Goal: Task Accomplishment & Management: Manage account settings

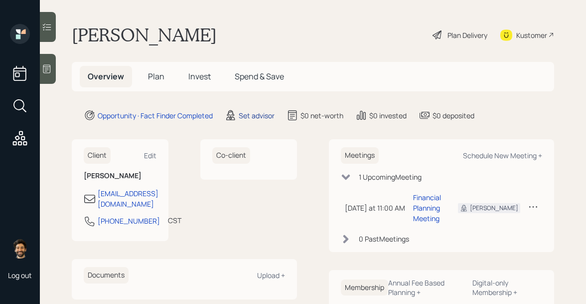
click at [252, 114] on div "Set advisor" at bounding box center [257, 115] width 36 height 10
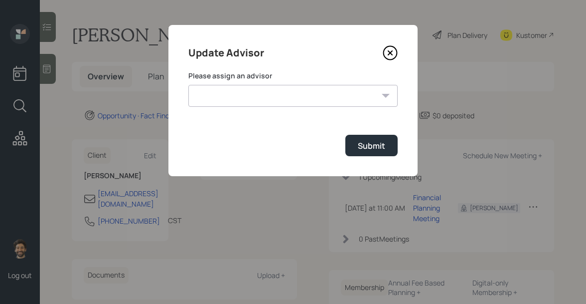
click at [244, 99] on select "[PERSON_NAME] [PERSON_NAME] End [PERSON_NAME] [PERSON_NAME] [PERSON_NAME] [PERS…" at bounding box center [292, 96] width 209 height 22
select select "f14b762f-c7c2-4b89-9227-8fa891345eea"
click at [188, 85] on select "[PERSON_NAME] [PERSON_NAME] End [PERSON_NAME] [PERSON_NAME] [PERSON_NAME] [PERS…" at bounding box center [292, 96] width 209 height 22
click at [364, 146] on div "Submit" at bounding box center [371, 145] width 27 height 11
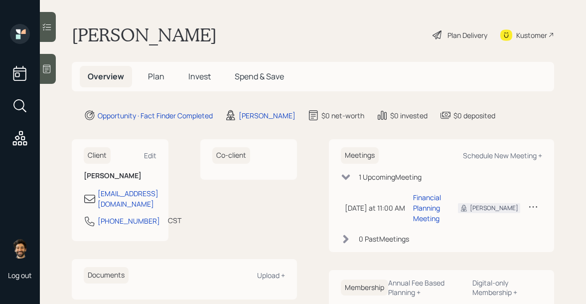
click at [48, 70] on icon at bounding box center [47, 69] width 10 height 10
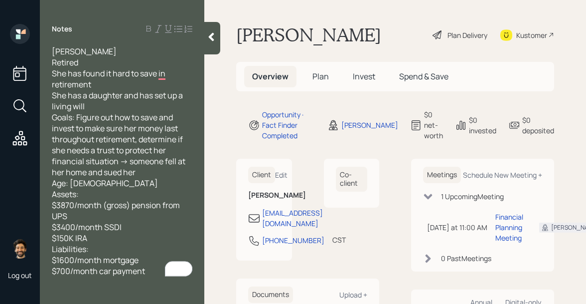
click at [316, 77] on span "Plan" at bounding box center [321, 76] width 16 height 11
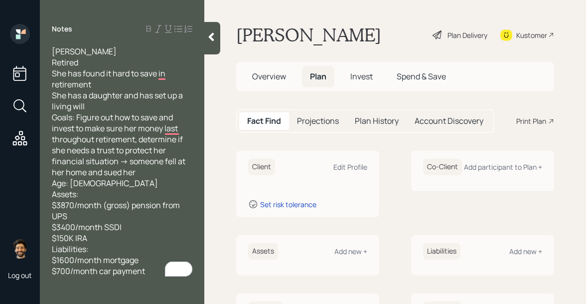
click at [209, 32] on icon at bounding box center [211, 37] width 10 height 10
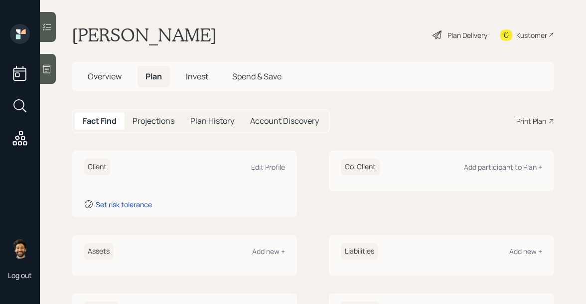
click at [106, 82] on h5 "Overview" at bounding box center [105, 76] width 50 height 21
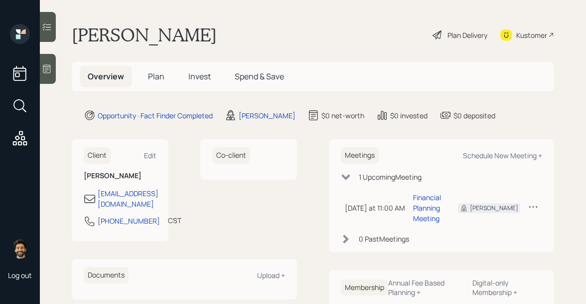
click at [157, 74] on span "Plan" at bounding box center [156, 76] width 16 height 11
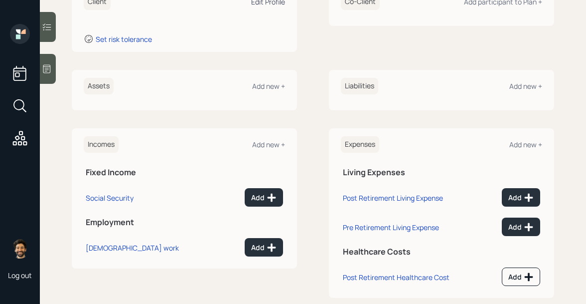
scroll to position [182, 0]
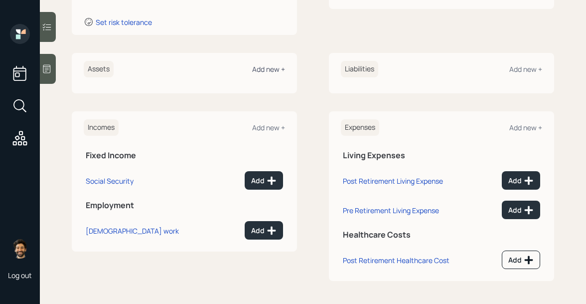
click at [265, 69] on div "Add new +" at bounding box center [268, 68] width 33 height 9
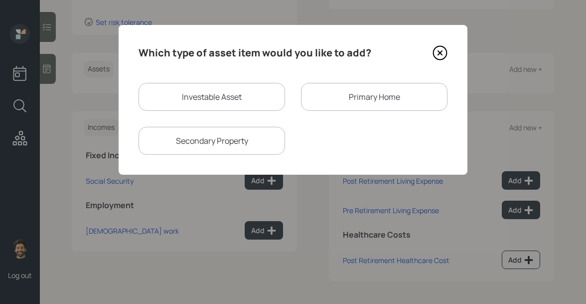
click at [167, 95] on div "Investable Asset" at bounding box center [212, 97] width 147 height 28
select select "taxable"
select select "balanced"
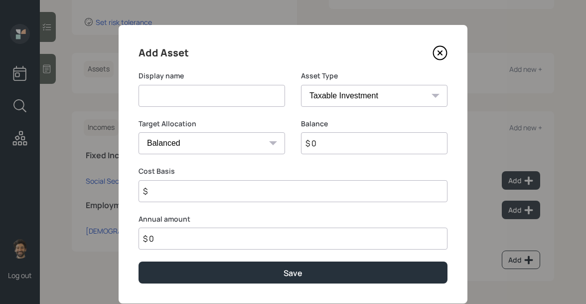
click at [186, 94] on input at bounding box center [212, 96] width 147 height 22
type input "IRA"
click at [322, 140] on input "$ 0" at bounding box center [374, 143] width 147 height 22
click at [439, 55] on icon at bounding box center [440, 52] width 15 height 15
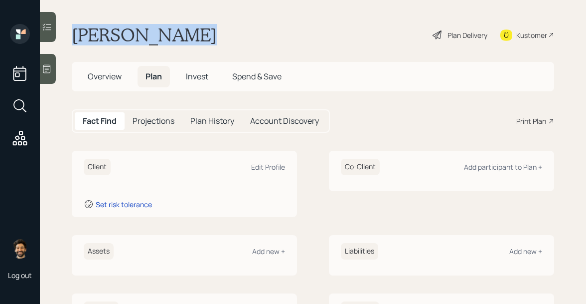
drag, startPoint x: 71, startPoint y: 36, endPoint x: 211, endPoint y: 30, distance: 139.7
click at [211, 30] on main "[PERSON_NAME] Plan Delivery Kustomer Overview Plan Invest Spend & Save Fact Fin…" at bounding box center [313, 152] width 546 height 304
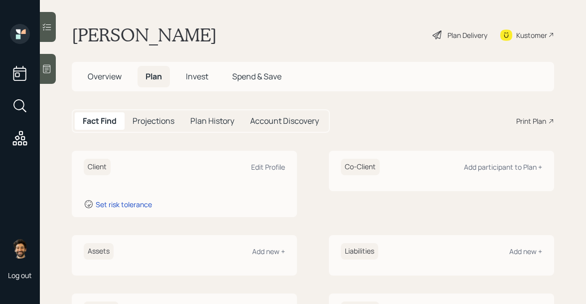
click at [267, 161] on div "Client Edit Profile" at bounding box center [184, 167] width 201 height 16
click at [267, 165] on div "Edit Profile" at bounding box center [268, 166] width 34 height 9
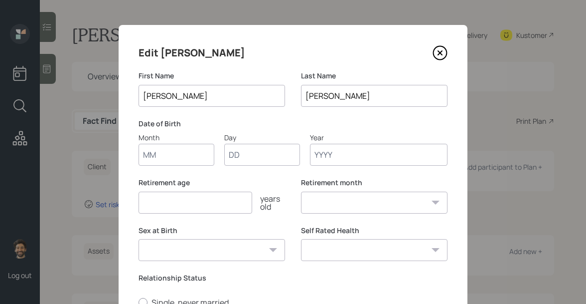
click at [154, 155] on input "Month" at bounding box center [177, 155] width 76 height 22
type input "0"
type input "10"
type input "07"
type input "1965"
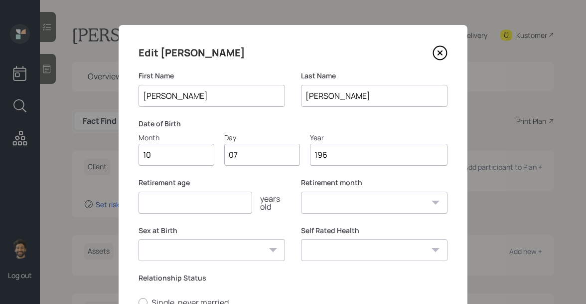
select select "10"
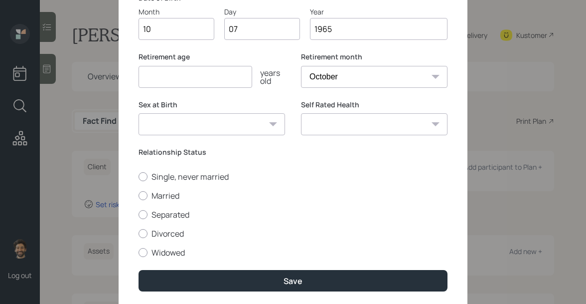
scroll to position [155, 0]
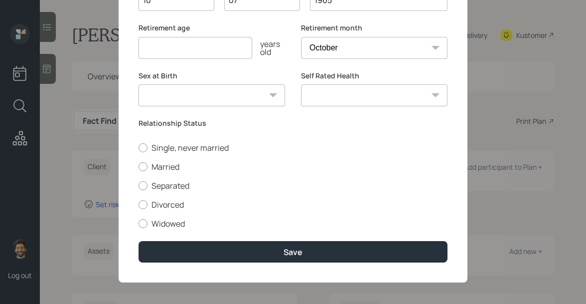
type input "1965"
click at [154, 49] on input "number" at bounding box center [196, 48] width 114 height 22
type input "60"
click at [146, 168] on div at bounding box center [143, 166] width 9 height 9
click at [139, 167] on input "Married" at bounding box center [138, 166] width 0 height 0
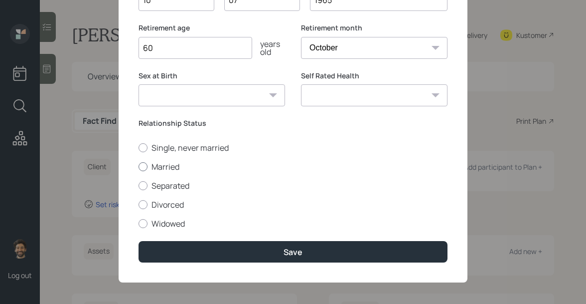
radio input "true"
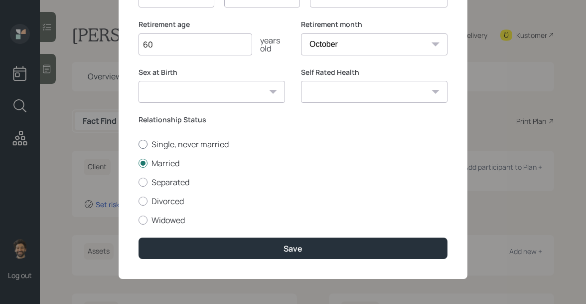
click at [161, 146] on label "Single, never married" at bounding box center [293, 144] width 309 height 11
click at [139, 144] on input "Single, never married" at bounding box center [138, 144] width 0 height 0
radio input "true"
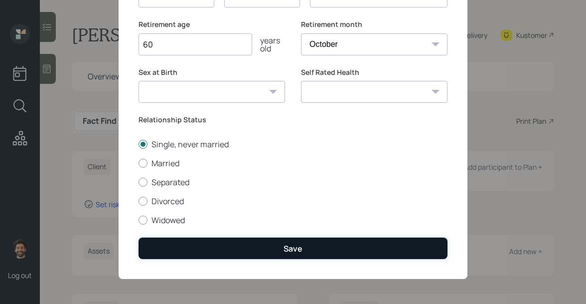
click at [188, 243] on button "Save" at bounding box center [293, 247] width 309 height 21
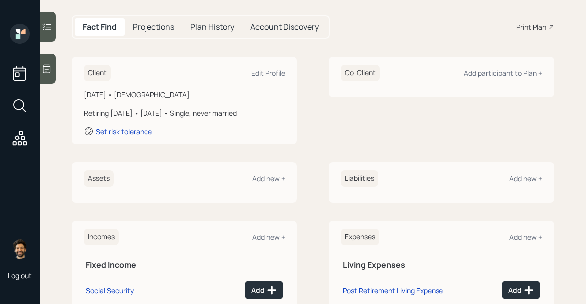
scroll to position [203, 0]
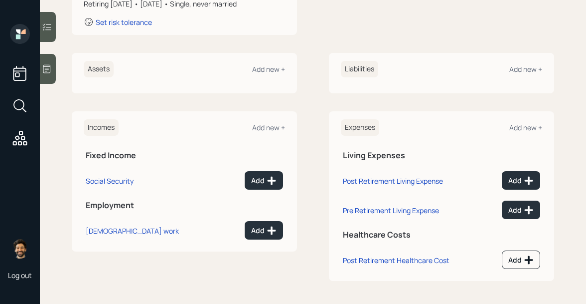
click at [259, 218] on td "Add" at bounding box center [254, 228] width 61 height 29
click at [257, 230] on div "Add" at bounding box center [263, 230] width 25 height 10
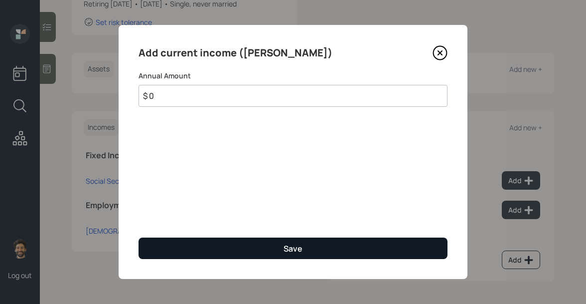
type input "$ 0"
click at [251, 255] on button "Save" at bounding box center [293, 247] width 309 height 21
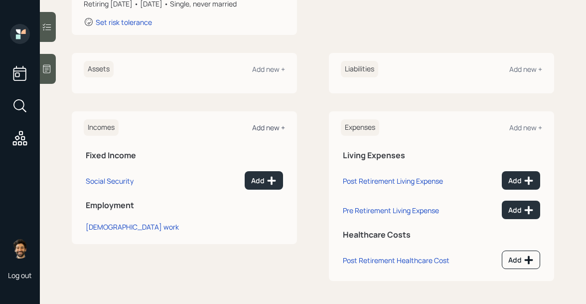
click at [265, 127] on div "Add new +" at bounding box center [268, 127] width 33 height 9
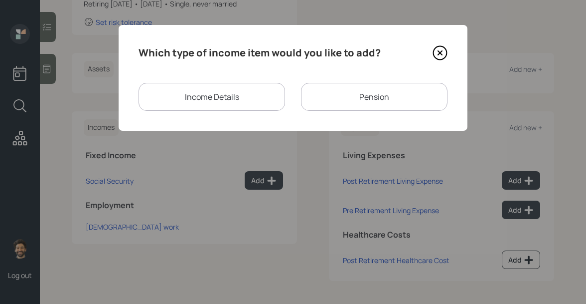
click at [358, 105] on div "Pension" at bounding box center [374, 97] width 147 height 28
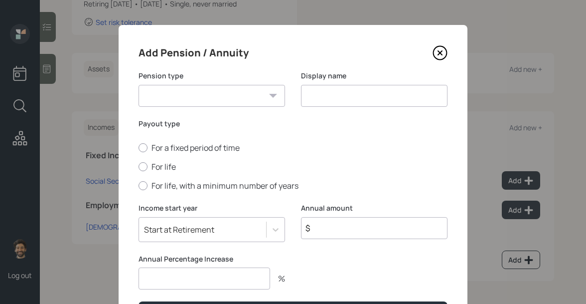
click at [199, 100] on select "Pension Annuity" at bounding box center [212, 96] width 147 height 22
select select "pension"
click at [139, 85] on select "Pension Annuity" at bounding box center [212, 96] width 147 height 22
click at [329, 98] on input at bounding box center [374, 96] width 147 height 22
type input "Pension"
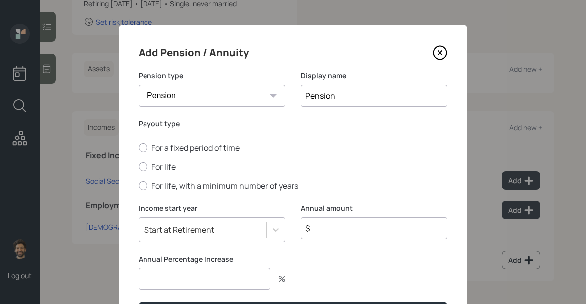
click at [332, 231] on input "$" at bounding box center [374, 228] width 147 height 22
type input "$ 46,440"
click at [227, 277] on input "number" at bounding box center [205, 278] width 132 height 22
click at [143, 167] on div at bounding box center [143, 166] width 9 height 9
click at [139, 167] on input "For life" at bounding box center [138, 167] width 0 height 0
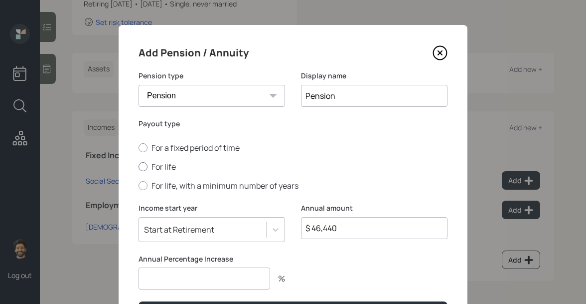
radio input "true"
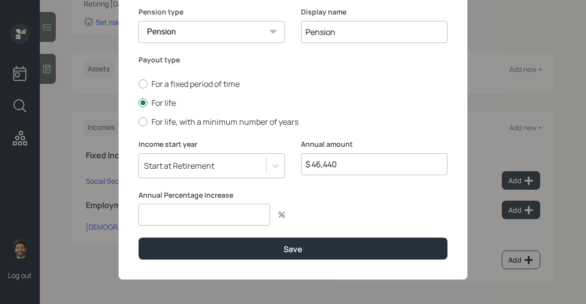
click at [171, 164] on div "Start at Retirement" at bounding box center [212, 165] width 147 height 25
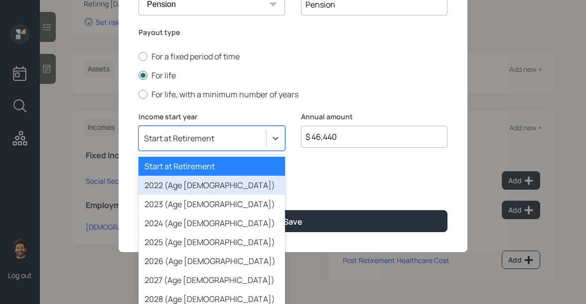
click at [173, 184] on div "2022 (Age 57)" at bounding box center [212, 185] width 147 height 19
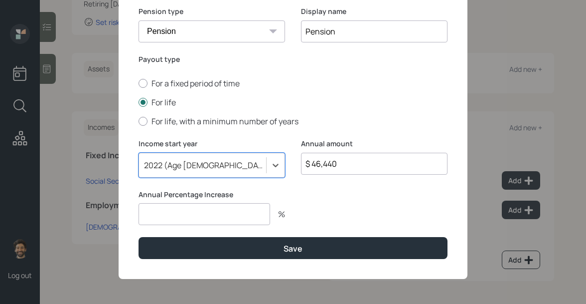
scroll to position [64, 0]
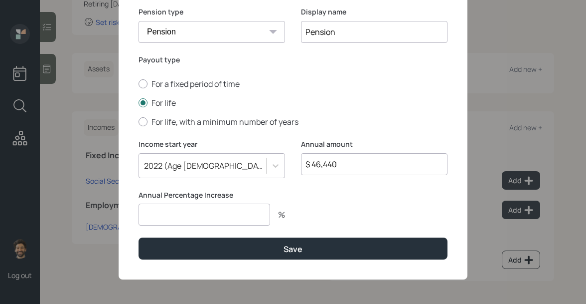
click at [183, 219] on input "number" at bounding box center [205, 214] width 132 height 22
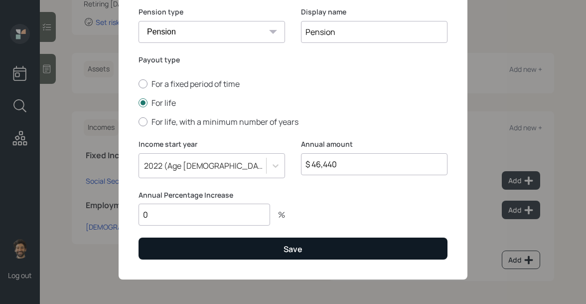
type input "0"
click at [194, 254] on button "Save" at bounding box center [293, 247] width 309 height 21
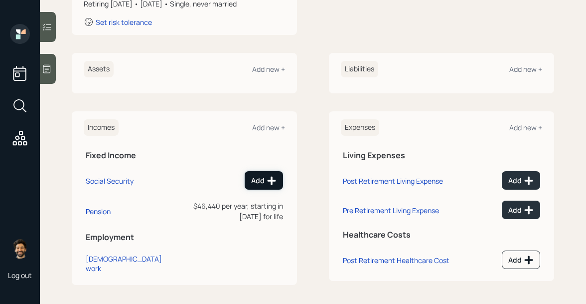
click at [267, 176] on div "Add" at bounding box center [263, 181] width 25 height 10
click at [267, 127] on div "Add new +" at bounding box center [268, 127] width 33 height 9
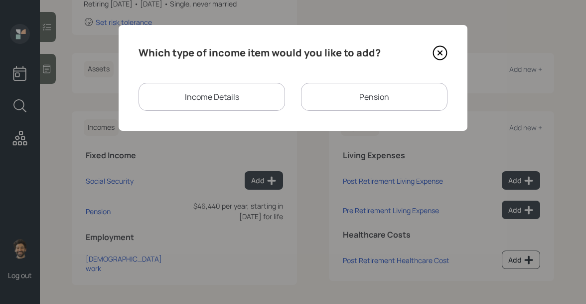
click at [218, 94] on div "Income Details" at bounding box center [212, 97] width 147 height 28
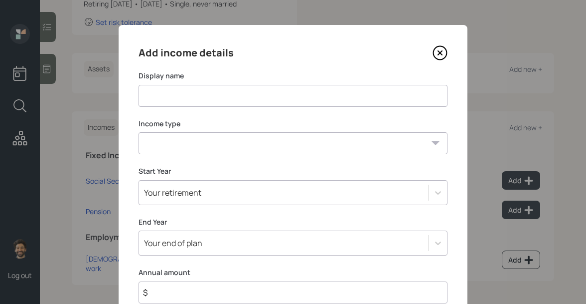
click at [178, 93] on input at bounding box center [293, 96] width 309 height 22
type input "SSDI"
click at [184, 148] on select "Full-time work Part-time work Self employment Other" at bounding box center [293, 143] width 309 height 22
select select "other"
click at [139, 132] on select "Full-time work Part-time work Self employment Other" at bounding box center [293, 143] width 309 height 22
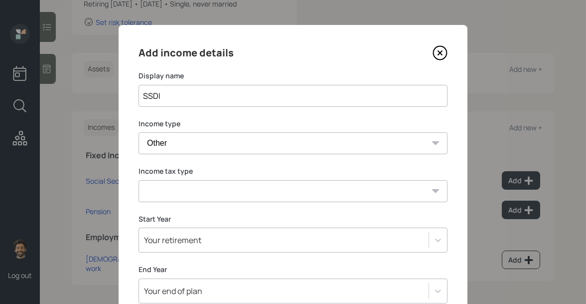
click at [165, 190] on select "Tax-free Earned Self Employment Alimony Royalties Pension / Annuity Interest Di…" at bounding box center [293, 191] width 309 height 22
select select "social_security"
click at [139, 180] on select "Tax-free Earned Self Employment Alimony Royalties Pension / Annuity Interest Di…" at bounding box center [293, 191] width 309 height 22
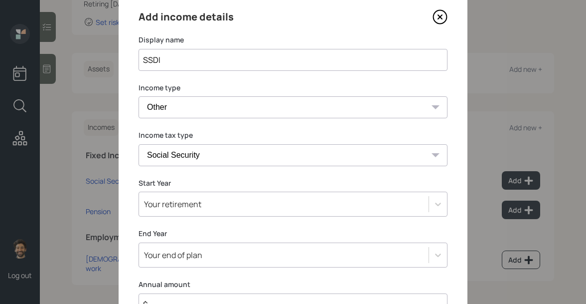
scroll to position [106, 0]
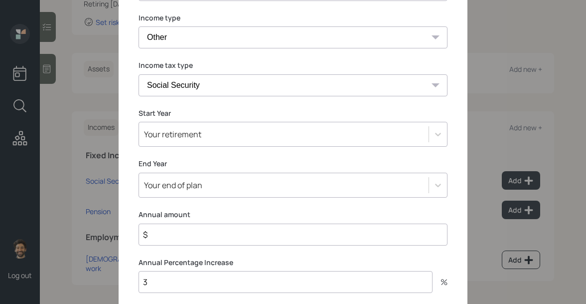
click at [159, 134] on div "Your retirement" at bounding box center [172, 134] width 57 height 11
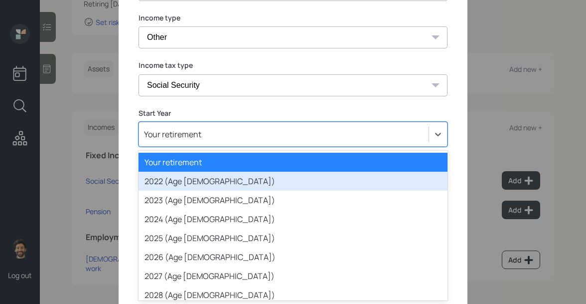
click at [162, 179] on div "2022 (Age 57)" at bounding box center [293, 181] width 309 height 19
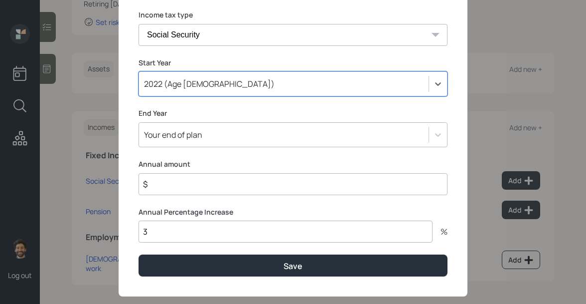
scroll to position [173, 0]
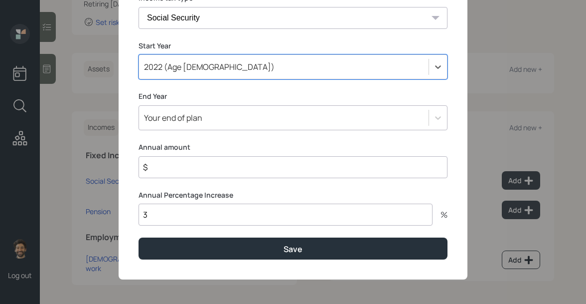
click at [160, 174] on input "$" at bounding box center [293, 167] width 309 height 22
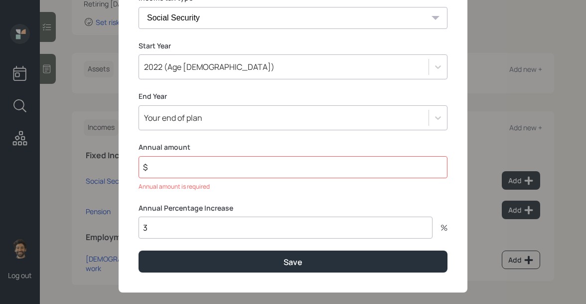
click at [203, 169] on input "$" at bounding box center [293, 167] width 309 height 22
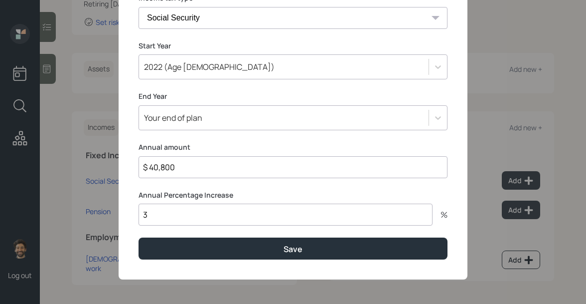
type input "$ 40,800"
click at [201, 216] on input "3" at bounding box center [286, 214] width 294 height 22
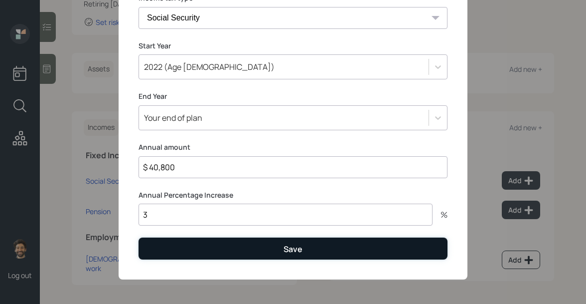
click at [203, 248] on button "Save" at bounding box center [293, 247] width 309 height 21
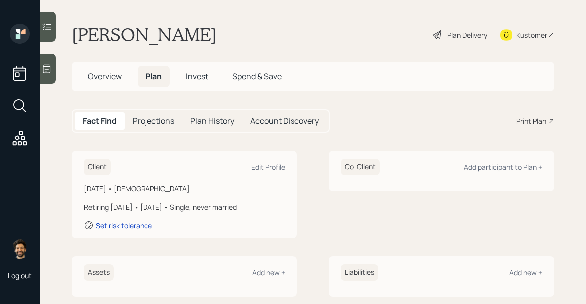
click at [148, 122] on h5 "Projections" at bounding box center [154, 120] width 42 height 9
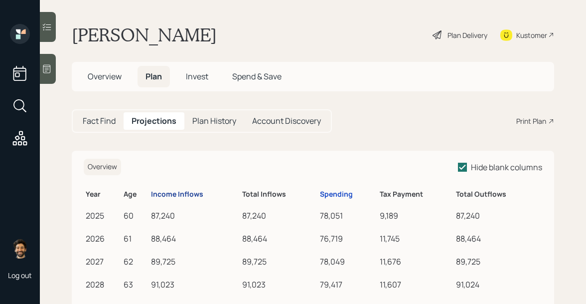
click at [177, 194] on div "Income Inflows" at bounding box center [177, 194] width 52 height 8
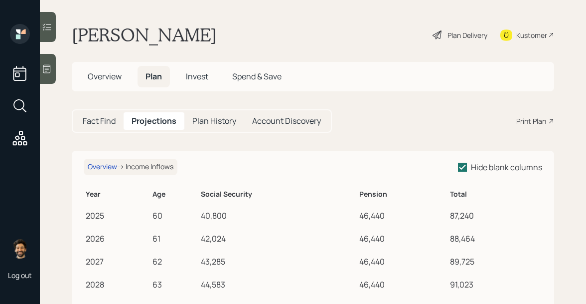
click at [95, 121] on h5 "Fact Find" at bounding box center [99, 120] width 33 height 9
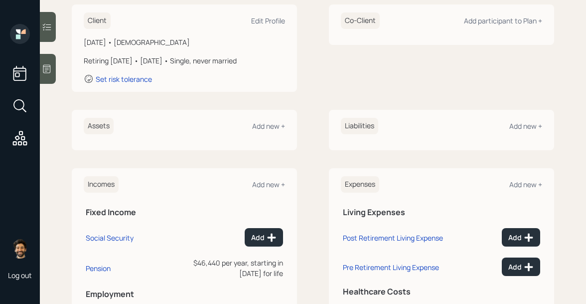
scroll to position [127, 0]
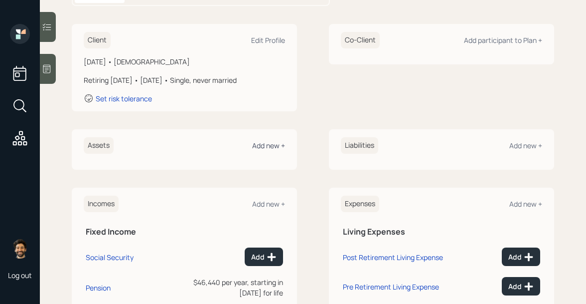
click at [267, 142] on div "Add new +" at bounding box center [268, 145] width 33 height 9
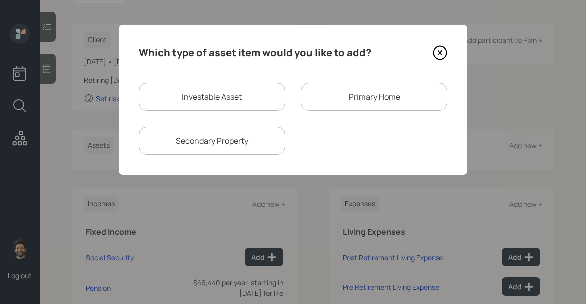
click at [197, 98] on div "Investable Asset" at bounding box center [212, 97] width 147 height 28
select select "taxable"
select select "balanced"
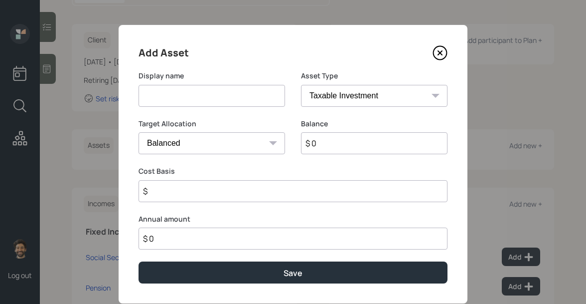
click at [174, 101] on input at bounding box center [212, 96] width 147 height 22
type input "IRA"
click at [317, 146] on input "$ 0" at bounding box center [374, 143] width 147 height 22
type input "$ 150,000"
click at [321, 98] on select "SEP IRA IRA Roth IRA 401(k) Roth 401(k) 403(b) Roth 403(b) 457(b) Roth 457(b) H…" at bounding box center [374, 96] width 147 height 22
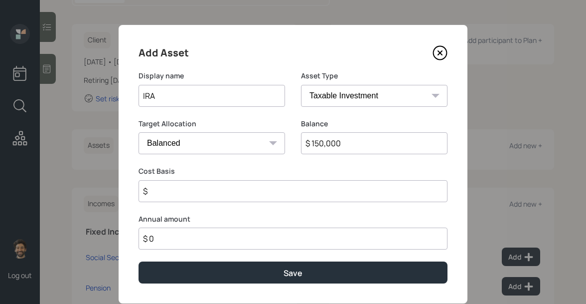
select select "emergency_fund"
click at [301, 85] on select "SEP IRA IRA Roth IRA 401(k) Roth 401(k) 403(b) Roth 403(b) 457(b) Roth 457(b) H…" at bounding box center [374, 96] width 147 height 22
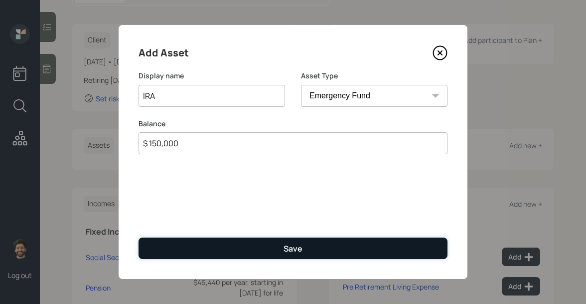
click at [196, 253] on button "Save" at bounding box center [293, 247] width 309 height 21
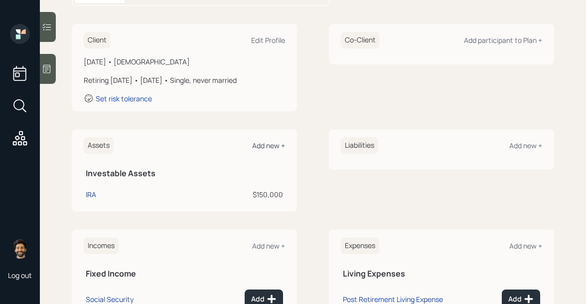
click at [269, 146] on div "Add new +" at bounding box center [268, 145] width 33 height 9
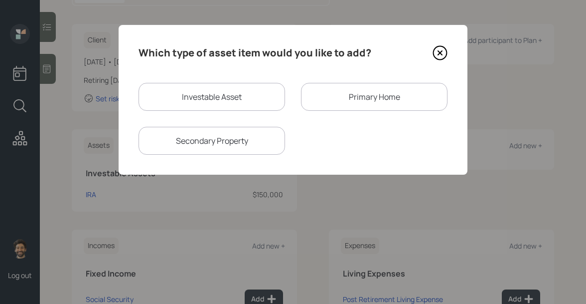
click at [236, 99] on div "Investable Asset" at bounding box center [212, 97] width 147 height 28
select select "taxable"
select select "balanced"
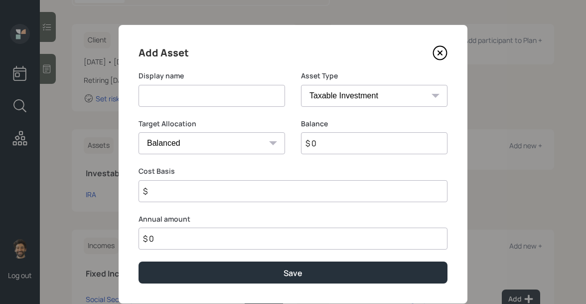
click at [194, 96] on input at bounding box center [212, 96] width 147 height 22
type input "Checking / Savings"
click at [337, 104] on select "SEP IRA IRA Roth IRA 401(k) Roth 401(k) 403(b) Roth 403(b) 457(b) Roth 457(b) H…" at bounding box center [374, 96] width 147 height 22
select select "emergency_fund"
click at [301, 85] on select "SEP IRA IRA Roth IRA 401(k) Roth 401(k) 403(b) Roth 403(b) 457(b) Roth 457(b) H…" at bounding box center [374, 96] width 147 height 22
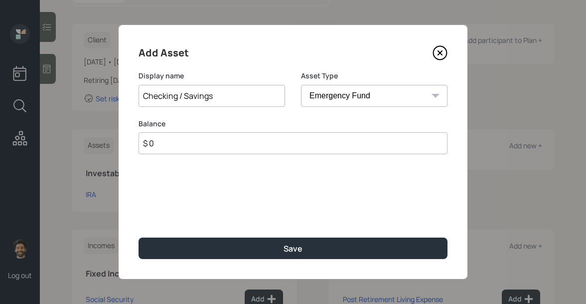
click at [318, 141] on input "$ 0" at bounding box center [293, 143] width 309 height 22
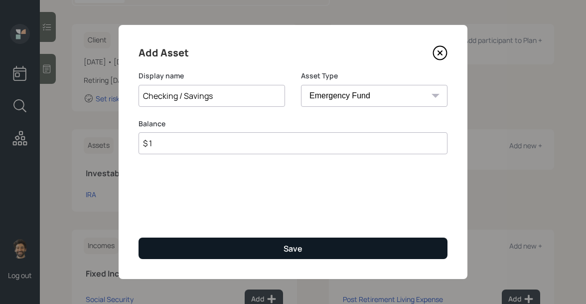
type input "$ 1"
click at [257, 245] on button "Save" at bounding box center [293, 247] width 309 height 21
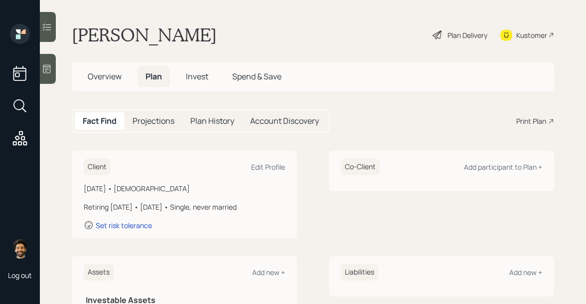
click at [159, 121] on h5 "Projections" at bounding box center [154, 120] width 42 height 9
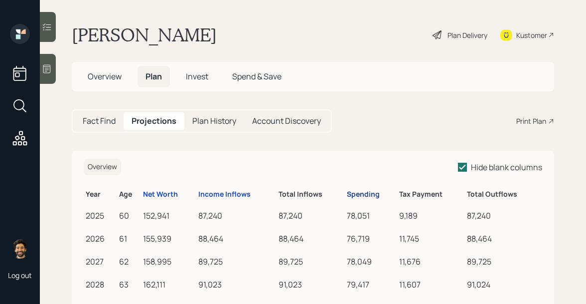
click at [365, 196] on div "Spending" at bounding box center [363, 194] width 33 height 8
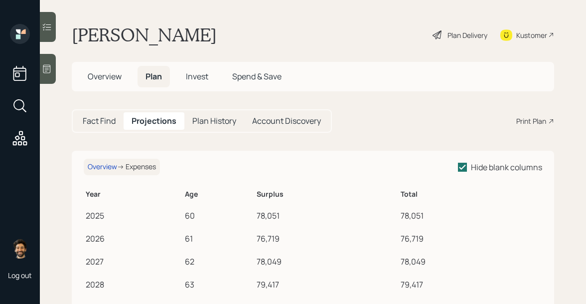
click at [99, 74] on span "Overview" at bounding box center [105, 76] width 34 height 11
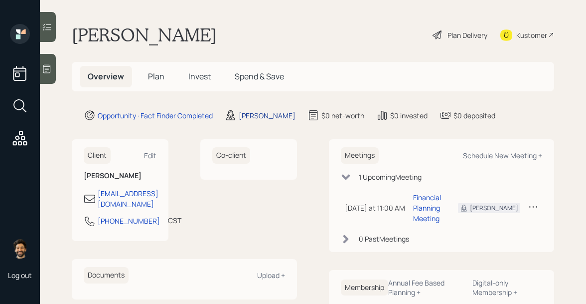
scroll to position [34, 0]
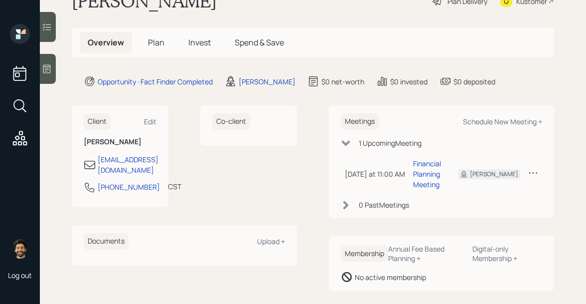
click at [158, 37] on span "Plan" at bounding box center [156, 42] width 16 height 11
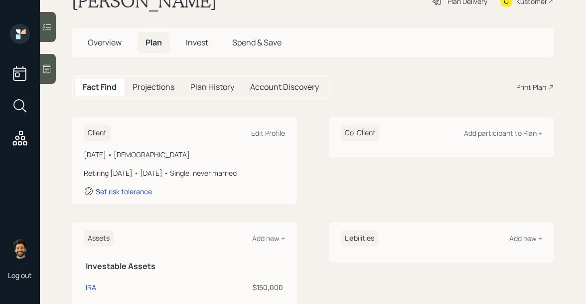
scroll to position [274, 0]
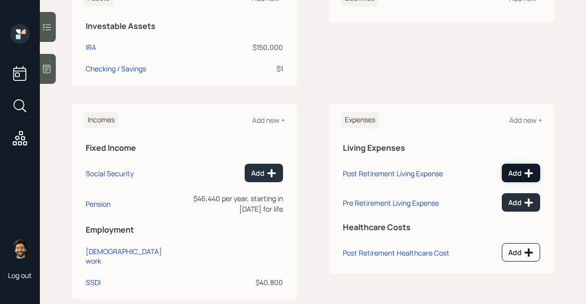
click at [523, 171] on div "Add" at bounding box center [521, 173] width 25 height 10
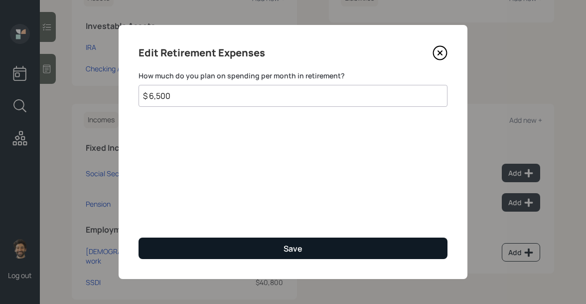
type input "$ 6,500"
click at [191, 248] on button "Save" at bounding box center [293, 247] width 309 height 21
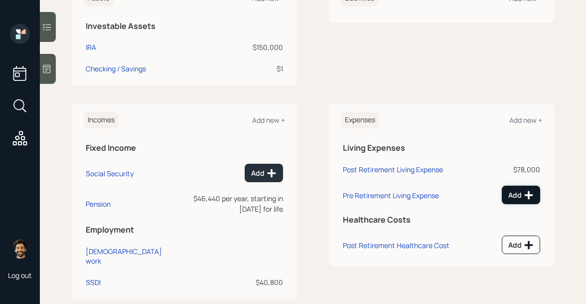
click at [525, 192] on icon at bounding box center [529, 195] width 10 height 10
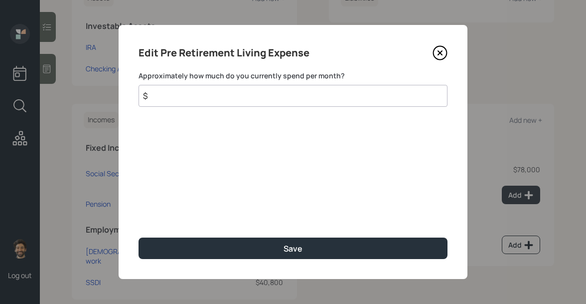
click at [240, 95] on input "$" at bounding box center [293, 96] width 309 height 22
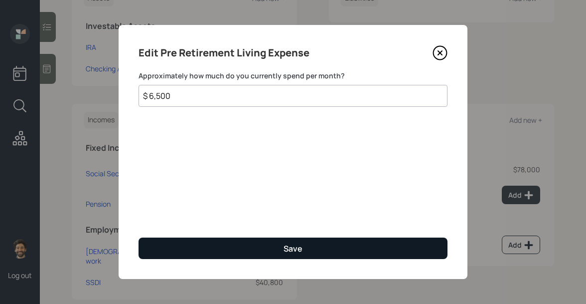
type input "$ 6,500"
click at [233, 243] on button "Save" at bounding box center [293, 247] width 309 height 21
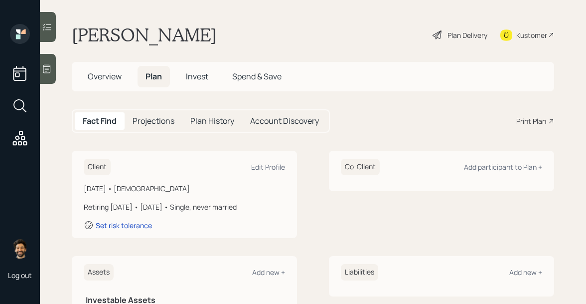
click at [48, 70] on icon at bounding box center [47, 69] width 10 height 10
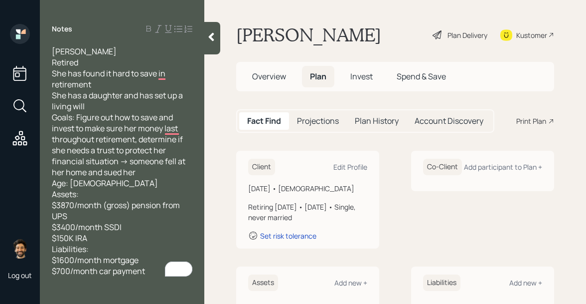
click at [217, 36] on div at bounding box center [212, 38] width 16 height 32
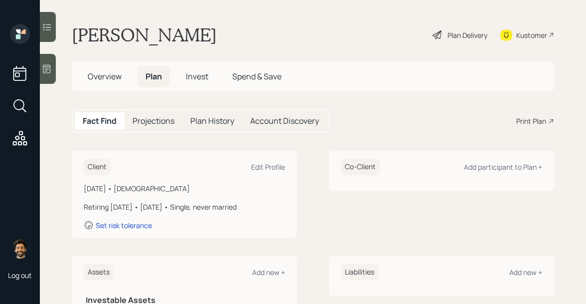
click at [146, 122] on h5 "Projections" at bounding box center [154, 120] width 42 height 9
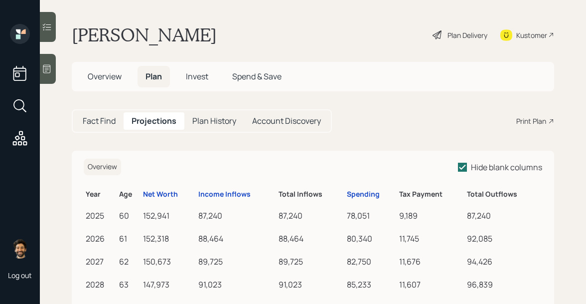
click at [108, 118] on h5 "Fact Find" at bounding box center [99, 120] width 33 height 9
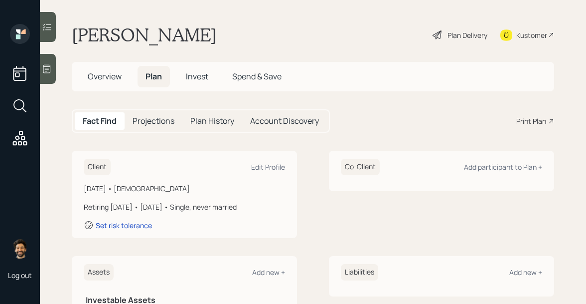
click at [150, 118] on h5 "Projections" at bounding box center [154, 120] width 42 height 9
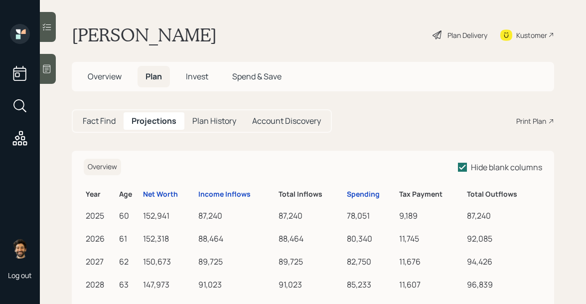
click at [113, 121] on h5 "Fact Find" at bounding box center [99, 120] width 33 height 9
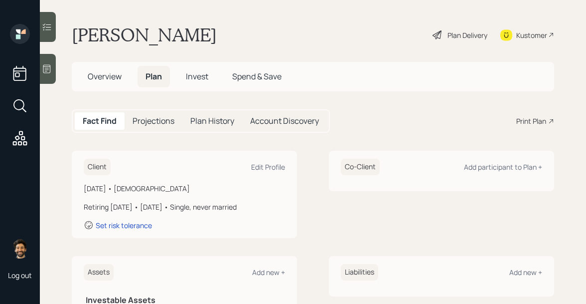
click at [466, 30] on div "Plan Delivery" at bounding box center [468, 35] width 40 height 10
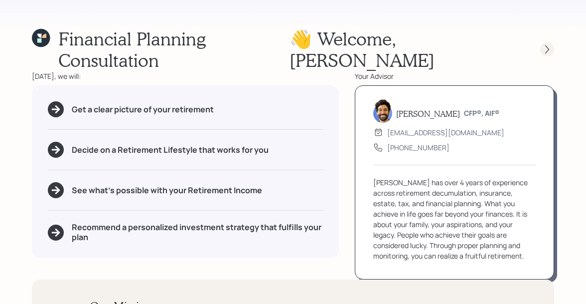
click at [545, 44] on icon at bounding box center [547, 49] width 10 height 10
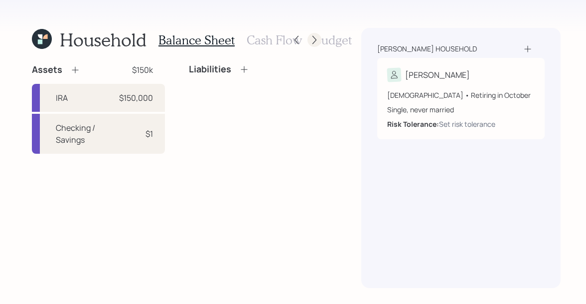
click at [313, 42] on icon at bounding box center [315, 40] width 10 height 10
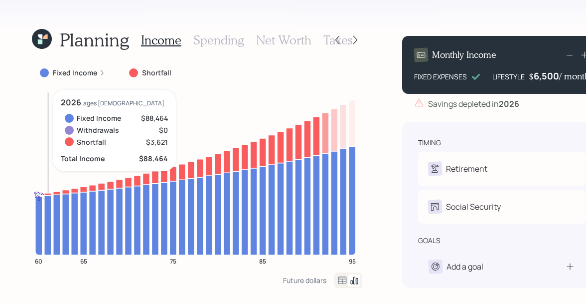
click at [41, 36] on icon at bounding box center [40, 36] width 4 height 4
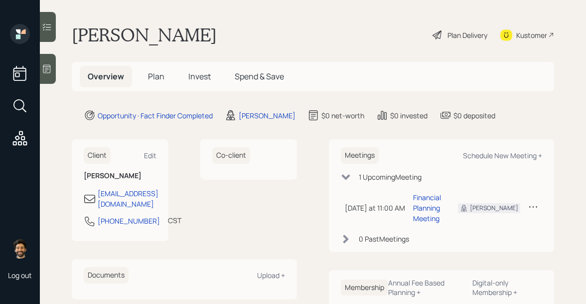
click at [152, 81] on span "Plan" at bounding box center [156, 76] width 16 height 11
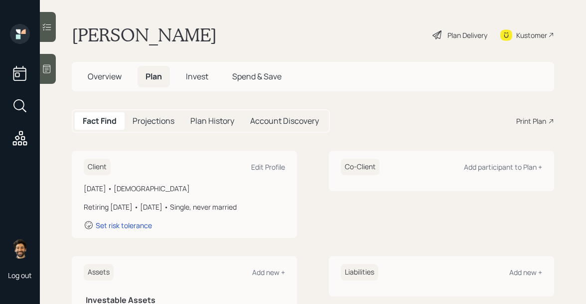
scroll to position [105, 0]
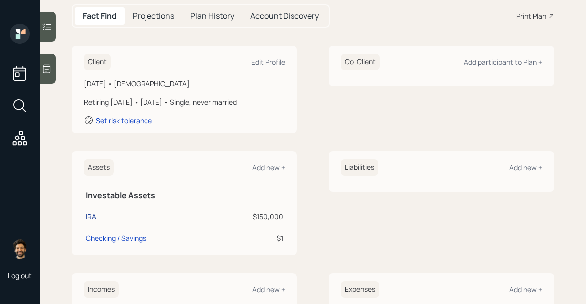
click at [93, 213] on div "IRA" at bounding box center [91, 216] width 10 height 10
select select "emergency_fund"
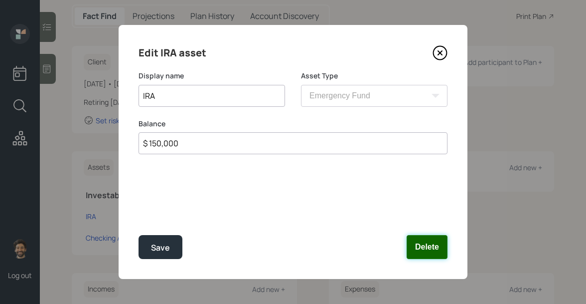
click at [419, 244] on button "Delete" at bounding box center [427, 247] width 41 height 24
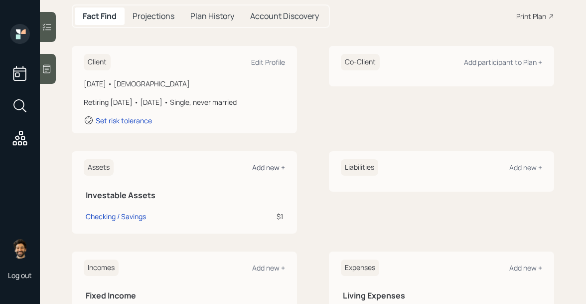
click at [280, 163] on div "Add new +" at bounding box center [268, 167] width 33 height 9
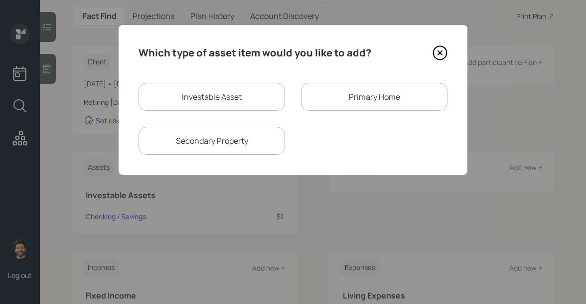
click at [209, 101] on div "Investable Asset" at bounding box center [212, 97] width 147 height 28
select select "taxable"
select select "balanced"
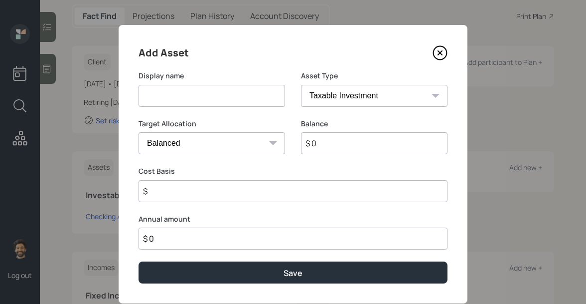
click at [165, 96] on input at bounding box center [212, 96] width 147 height 22
type input "IRA"
click at [339, 148] on input "$ 0" at bounding box center [374, 143] width 147 height 22
type input "$ 150,000"
click at [330, 100] on select "SEP IRA IRA Roth IRA 401(k) Roth 401(k) 403(b) Roth 403(b) 457(b) Roth 457(b) H…" at bounding box center [374, 96] width 147 height 22
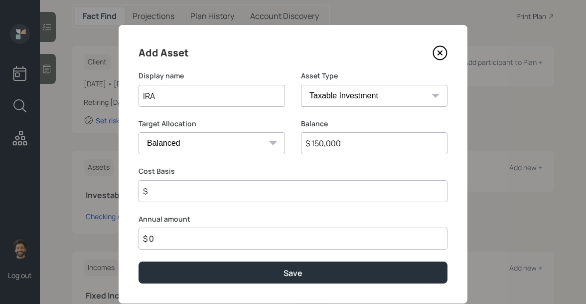
select select "ira"
click at [301, 85] on select "SEP IRA IRA Roth IRA 401(k) Roth 401(k) 403(b) Roth 403(b) 457(b) Roth 457(b) H…" at bounding box center [374, 96] width 147 height 22
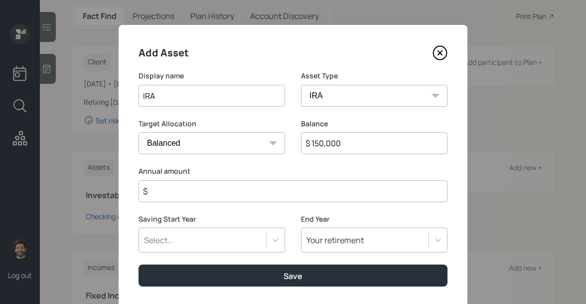
click at [192, 184] on input "$" at bounding box center [293, 191] width 309 height 22
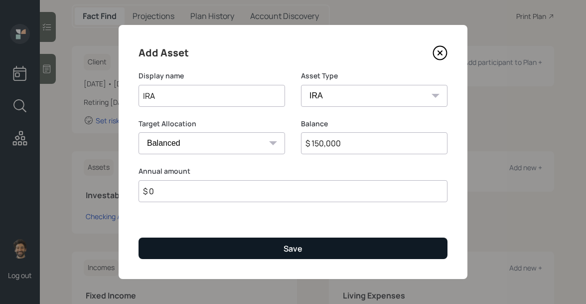
type input "$ 0"
click at [193, 250] on button "Save" at bounding box center [293, 247] width 309 height 21
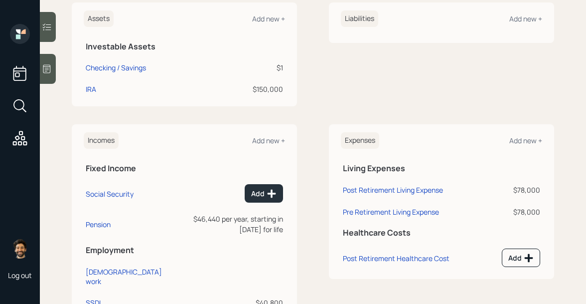
scroll to position [274, 0]
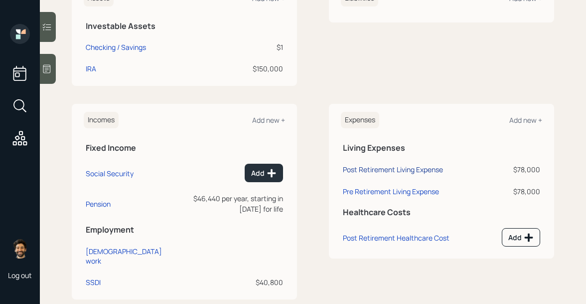
click at [379, 169] on div "Post Retirement Living Expense" at bounding box center [393, 169] width 100 height 9
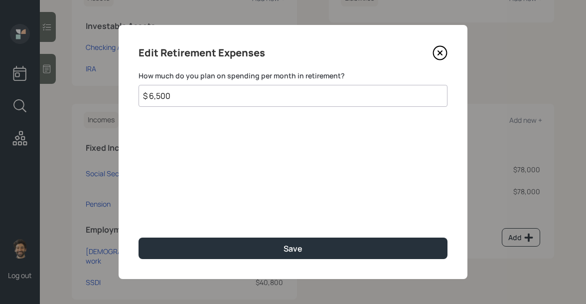
click at [174, 96] on input "$ 6,500" at bounding box center [293, 96] width 309 height 22
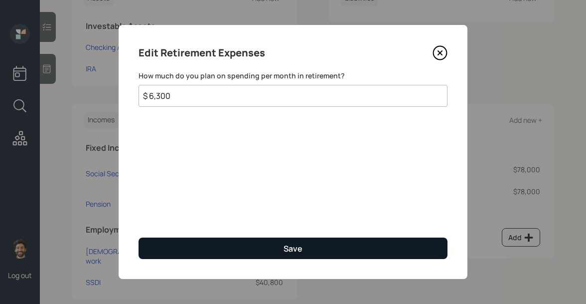
type input "$ 6,300"
click at [207, 243] on button "Save" at bounding box center [293, 247] width 309 height 21
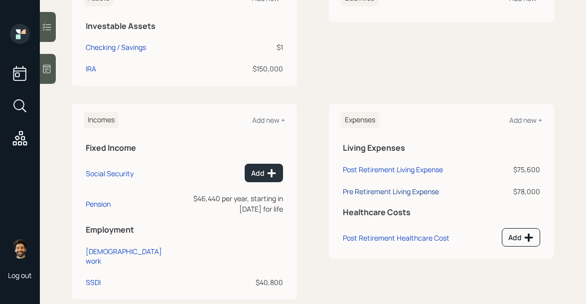
click at [372, 190] on div "Pre Retirement Living Expense" at bounding box center [391, 190] width 96 height 9
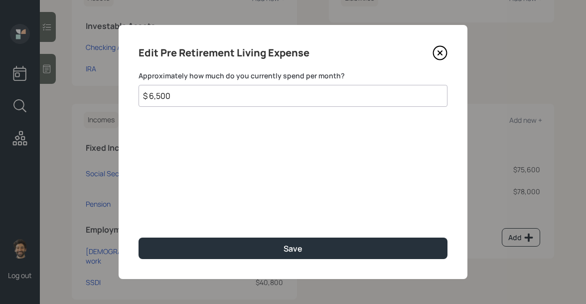
click at [211, 94] on input "$ 6,500" at bounding box center [293, 96] width 309 height 22
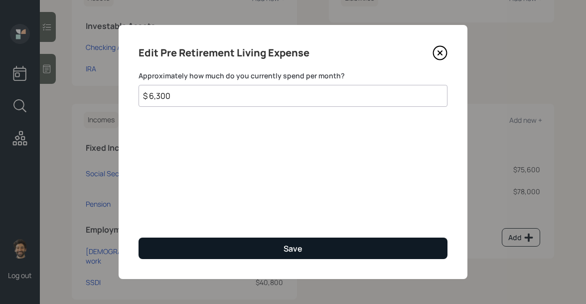
type input "$ 6,300"
click at [201, 257] on button "Save" at bounding box center [293, 247] width 309 height 21
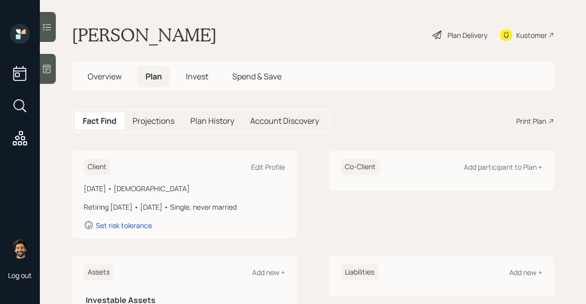
click at [470, 37] on div "Plan Delivery" at bounding box center [468, 35] width 40 height 10
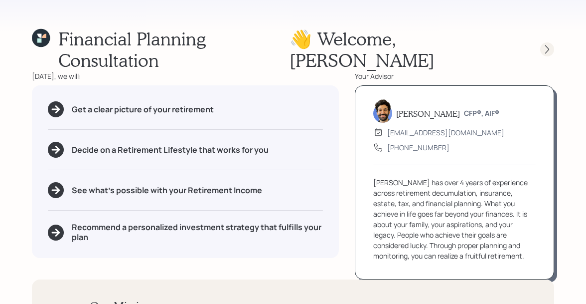
click at [544, 44] on icon at bounding box center [547, 49] width 10 height 10
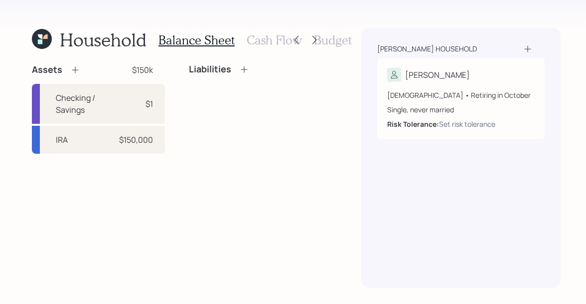
click at [263, 41] on h3 "Cash Flow" at bounding box center [274, 40] width 55 height 14
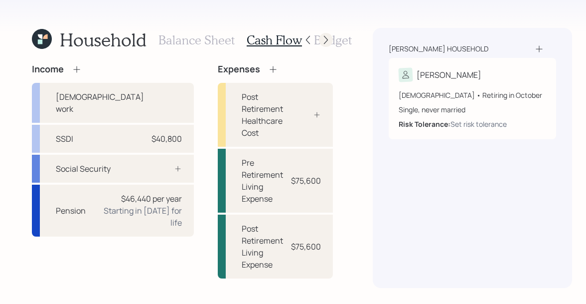
click at [321, 39] on icon at bounding box center [326, 40] width 10 height 10
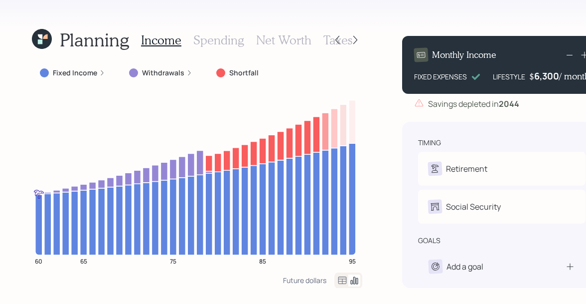
click at [217, 38] on h3 "Spending" at bounding box center [218, 40] width 51 height 14
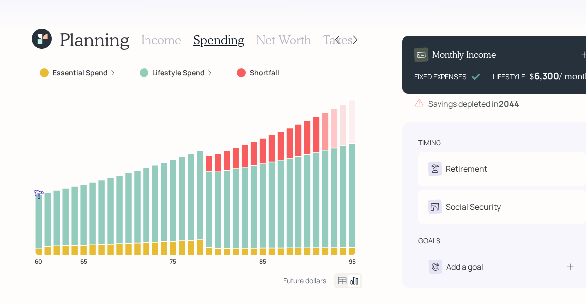
click at [337, 282] on icon at bounding box center [343, 280] width 12 height 12
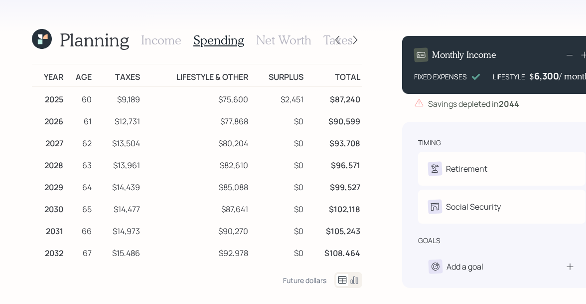
click at [44, 37] on icon at bounding box center [45, 36] width 5 height 5
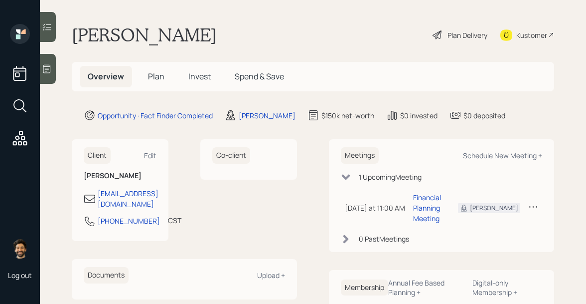
click at [148, 72] on span "Plan" at bounding box center [156, 76] width 16 height 11
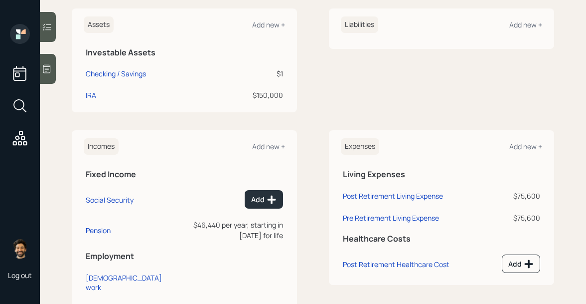
scroll to position [251, 0]
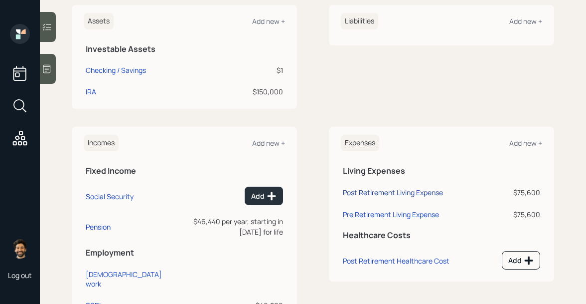
click at [381, 187] on div "Post Retirement Living Expense" at bounding box center [393, 191] width 100 height 9
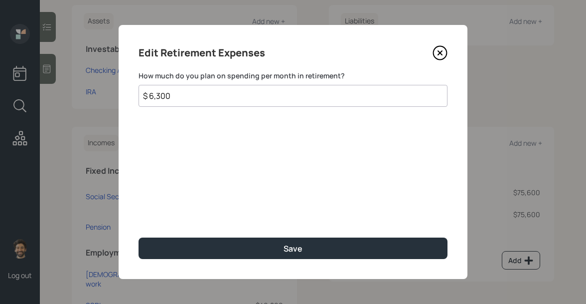
click at [190, 85] on input "$ 6,300" at bounding box center [293, 96] width 309 height 22
click at [179, 97] on input "$ 6,300" at bounding box center [293, 96] width 309 height 22
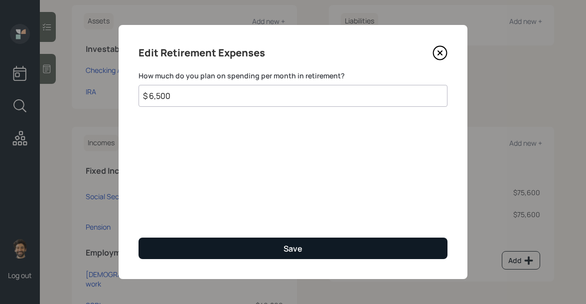
type input "$ 6,500"
click at [195, 253] on button "Save" at bounding box center [293, 247] width 309 height 21
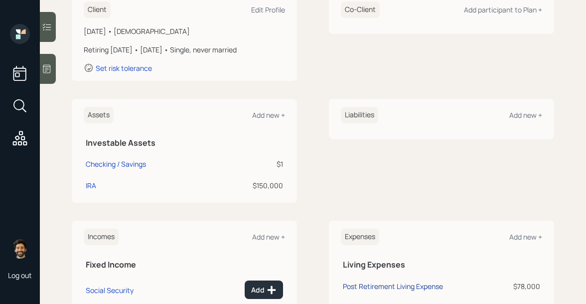
scroll to position [271, 0]
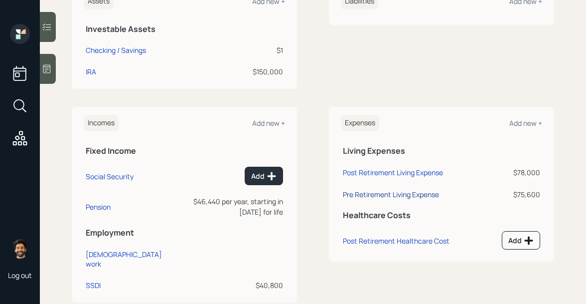
click at [357, 196] on div "Pre Retirement Living Expense" at bounding box center [391, 193] width 96 height 9
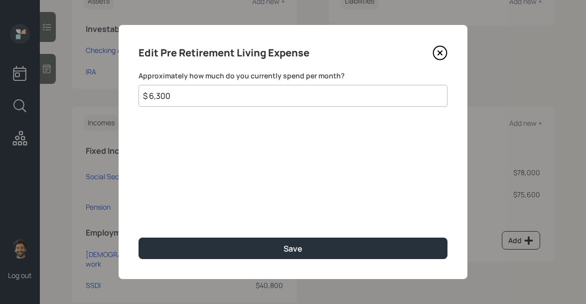
click at [172, 102] on input "$ 6,300" at bounding box center [293, 96] width 309 height 22
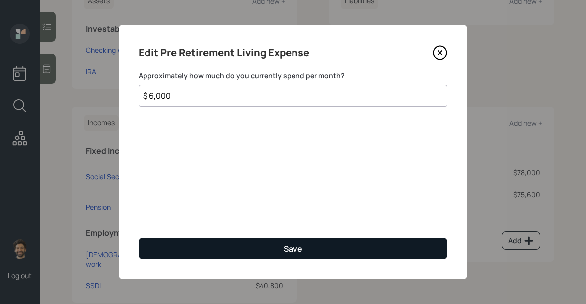
type input "$ 6,000"
click at [209, 247] on button "Save" at bounding box center [293, 247] width 309 height 21
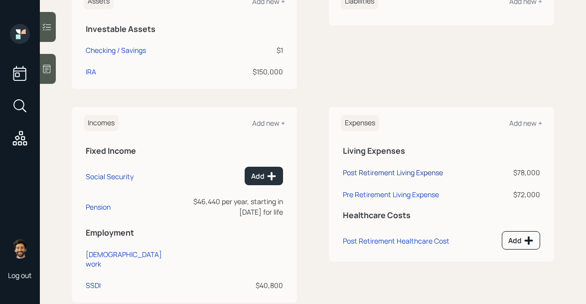
click at [359, 169] on div "Post Retirement Living Expense" at bounding box center [393, 172] width 100 height 9
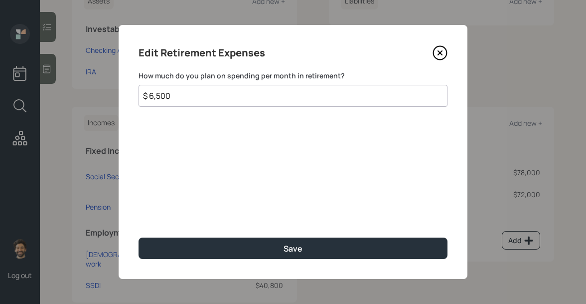
click at [190, 93] on input "$ 6,500" at bounding box center [293, 96] width 309 height 22
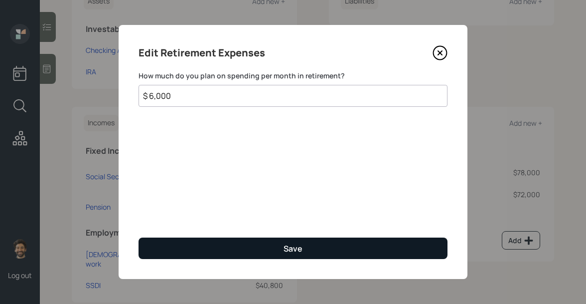
type input "$ 6,000"
click at [172, 247] on button "Save" at bounding box center [293, 247] width 309 height 21
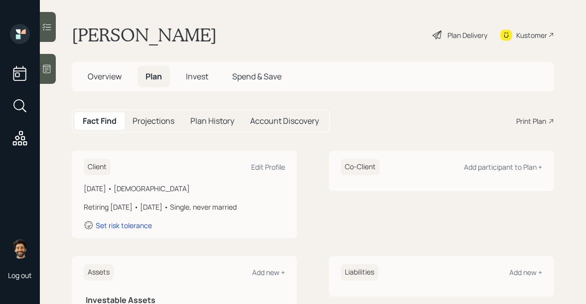
click at [480, 34] on div "Plan Delivery" at bounding box center [468, 35] width 40 height 10
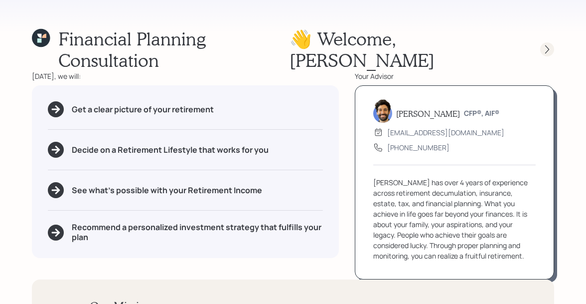
click at [547, 44] on icon at bounding box center [547, 49] width 10 height 10
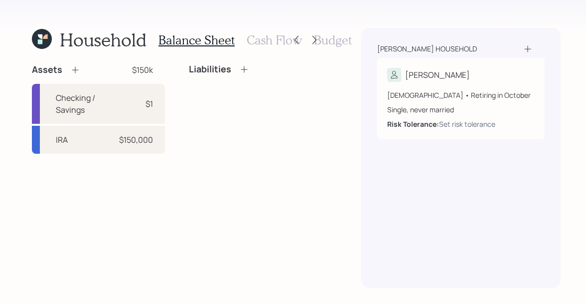
click at [264, 44] on h3 "Cash Flow" at bounding box center [274, 40] width 55 height 14
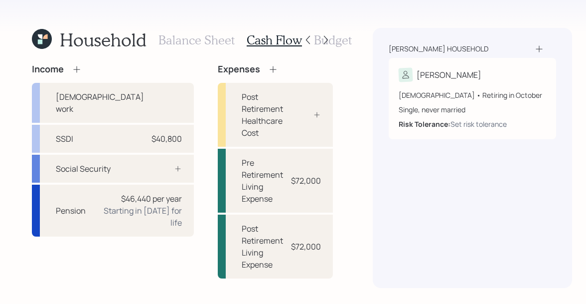
click at [335, 39] on h3 "Budget" at bounding box center [333, 40] width 38 height 14
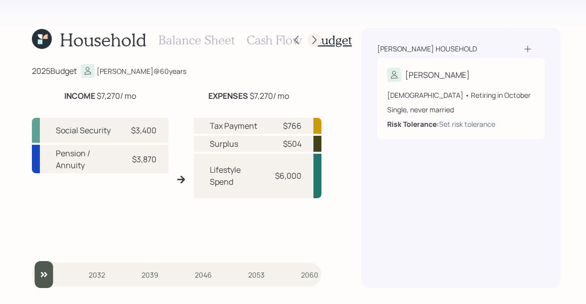
click at [315, 39] on icon at bounding box center [315, 40] width 10 height 10
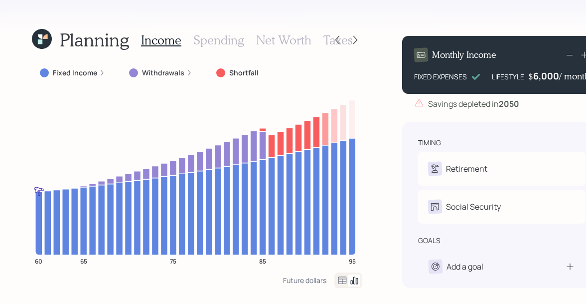
click at [33, 37] on icon at bounding box center [42, 39] width 20 height 20
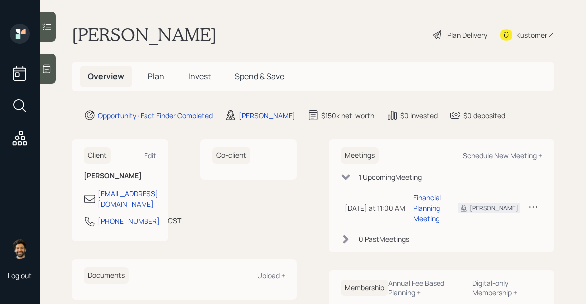
click at [152, 79] on span "Plan" at bounding box center [156, 76] width 16 height 11
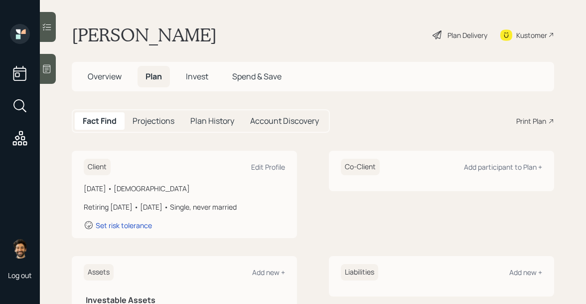
click at [137, 202] on div "Retiring [DATE] • [DATE] • Single, never married" at bounding box center [184, 206] width 201 height 10
click at [133, 223] on div "Set risk tolerance" at bounding box center [124, 224] width 56 height 9
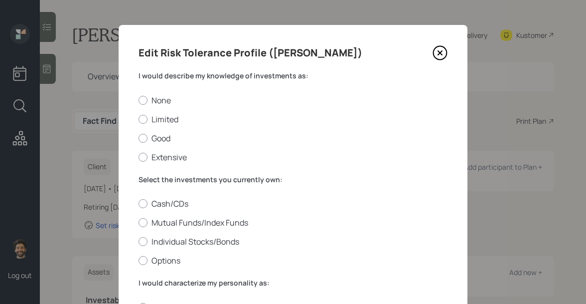
click at [172, 78] on label "I would describe my knowledge of investments as:" at bounding box center [293, 76] width 309 height 10
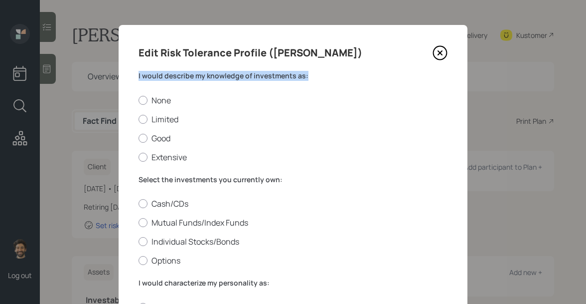
click at [172, 78] on label "I would describe my knowledge of investments as:" at bounding box center [293, 76] width 309 height 10
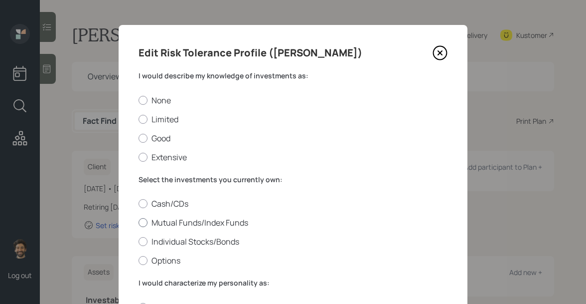
click at [151, 225] on label "Mutual Funds/Index Funds" at bounding box center [293, 222] width 309 height 11
click at [139, 223] on input "Mutual Funds/Index Funds" at bounding box center [138, 222] width 0 height 0
radio input "true"
click at [172, 117] on label "Limited" at bounding box center [293, 119] width 309 height 11
click at [139, 119] on input "Limited" at bounding box center [138, 119] width 0 height 0
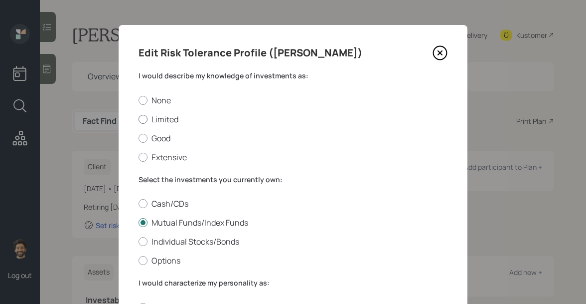
radio input "true"
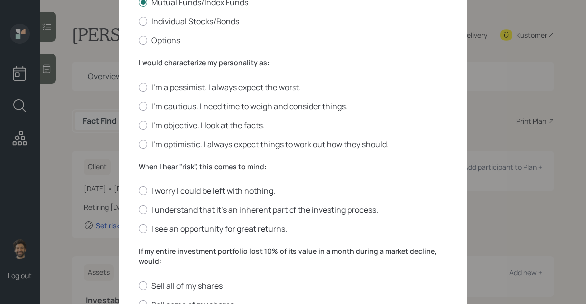
scroll to position [232, 0]
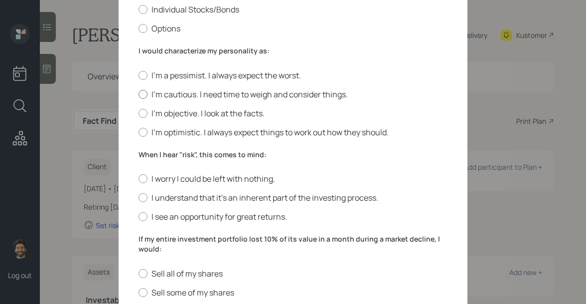
click at [180, 93] on label "I'm cautious. I need time to weigh and consider things." at bounding box center [293, 94] width 309 height 11
click at [139, 94] on input "I'm cautious. I need time to weigh and consider things." at bounding box center [138, 94] width 0 height 0
radio input "true"
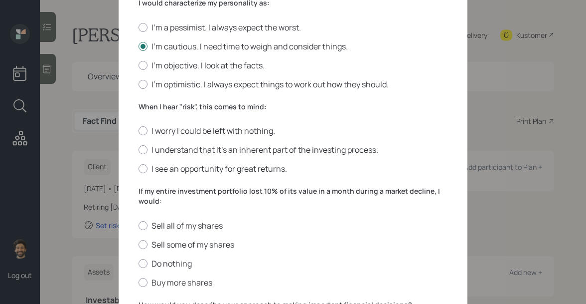
scroll to position [280, 0]
click at [177, 132] on label "I worry I could be left with nothing." at bounding box center [293, 130] width 309 height 11
click at [139, 131] on input "I worry I could be left with nothing." at bounding box center [138, 130] width 0 height 0
radio input "true"
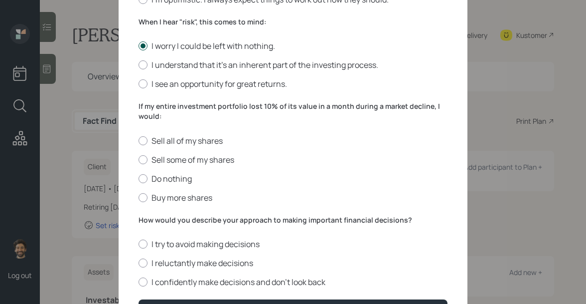
scroll to position [367, 0]
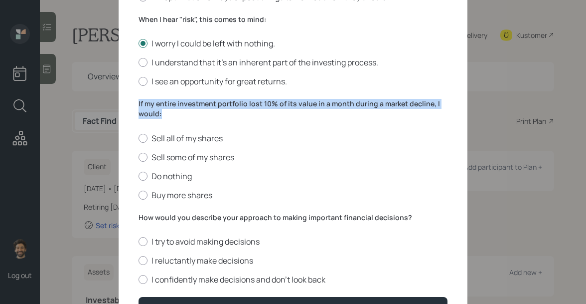
drag, startPoint x: 164, startPoint y: 112, endPoint x: 132, endPoint y: 103, distance: 32.7
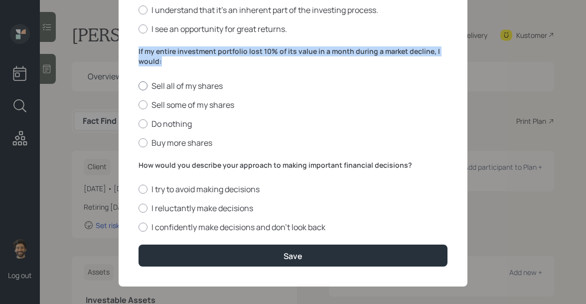
scroll to position [426, 0]
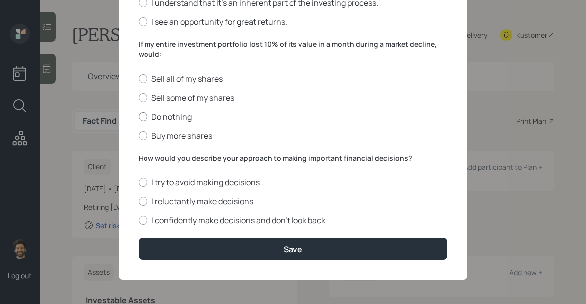
click at [168, 115] on label "Do nothing" at bounding box center [293, 116] width 309 height 11
click at [139, 116] on input "Do nothing" at bounding box center [138, 116] width 0 height 0
radio input "true"
click at [166, 159] on label "How would you describe your approach to making important financial decisions?" at bounding box center [293, 158] width 309 height 10
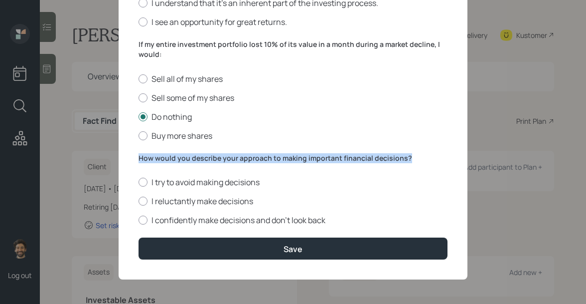
click at [166, 159] on label "How would you describe your approach to making important financial decisions?" at bounding box center [293, 158] width 309 height 10
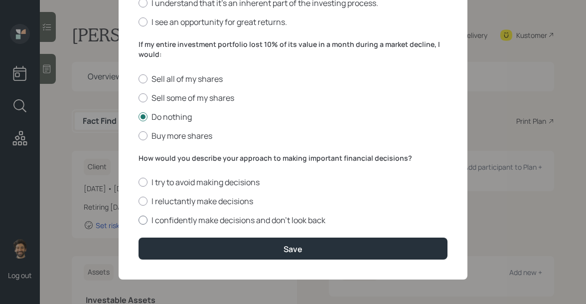
click at [160, 223] on label "I confidently make decisions and don’t look back" at bounding box center [293, 219] width 309 height 11
click at [139, 220] on input "I confidently make decisions and don’t look back" at bounding box center [138, 220] width 0 height 0
radio input "true"
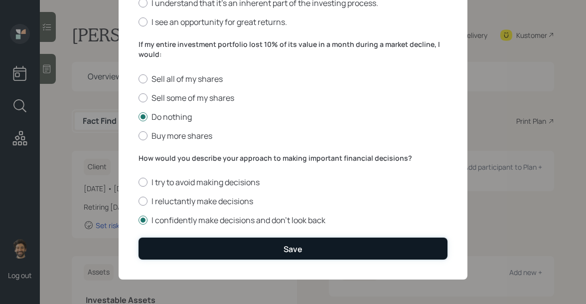
click at [173, 246] on button "Save" at bounding box center [293, 247] width 309 height 21
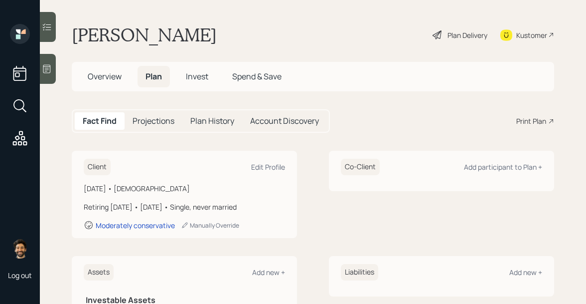
click at [196, 84] on h5 "Invest" at bounding box center [197, 76] width 38 height 21
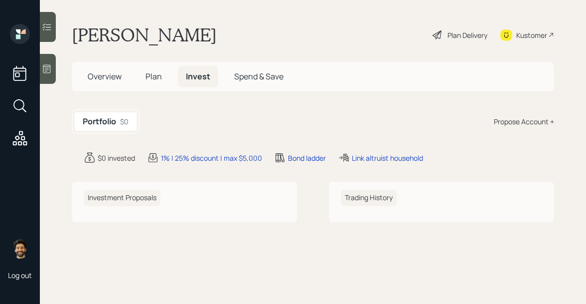
click at [496, 122] on div "Propose Account +" at bounding box center [524, 121] width 60 height 10
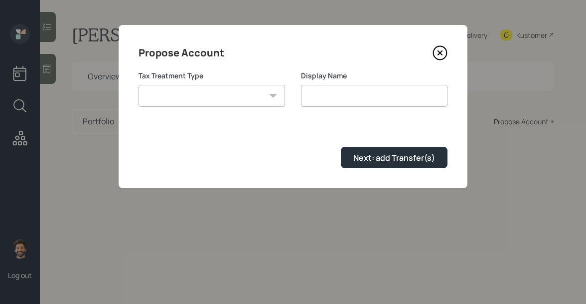
click at [245, 101] on select "Roth Taxable Traditional" at bounding box center [212, 96] width 147 height 22
select select "traditional"
click at [139, 85] on select "Roth Taxable Traditional" at bounding box center [212, 96] width 147 height 22
type input "Traditional"
click at [385, 173] on div "Propose Account Tax Treatment Type Roth Taxable Traditional Display Name Tradit…" at bounding box center [293, 106] width 349 height 163
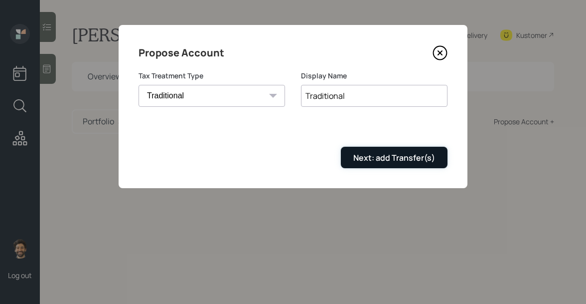
click at [365, 161] on div "Next: add Transfer(s)" at bounding box center [394, 157] width 82 height 11
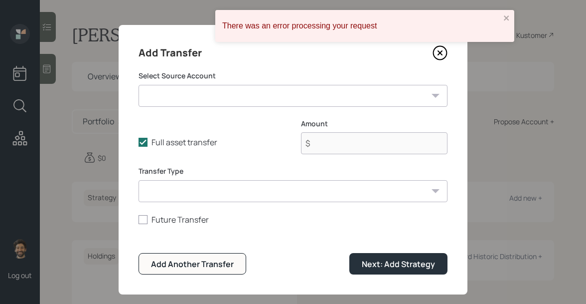
click at [212, 95] on select "Checking / Savings ($1 | Emergency Fund) IRA ($150,000 | IRA)" at bounding box center [293, 96] width 309 height 22
select select "469577f4-d138-48f4-ae7e-0b72c34a8688"
click at [139, 85] on select "Checking / Savings ($1 | Emergency Fund) IRA ($150,000 | IRA)" at bounding box center [293, 96] width 309 height 22
type input "$ 150,000"
click at [180, 187] on select "ACAT Transfer Non ACAT Transfer Capitalize Rollover Rollover Deposit" at bounding box center [293, 191] width 309 height 22
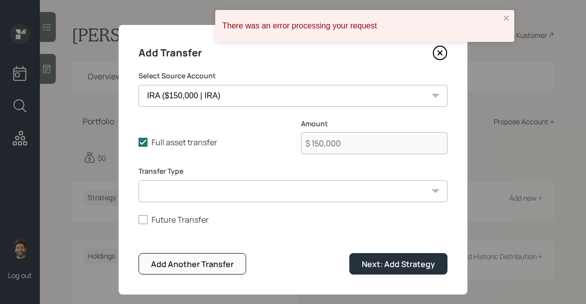
select select "acat_transfer"
click at [139, 180] on select "ACAT Transfer Non ACAT Transfer Capitalize Rollover Rollover Deposit" at bounding box center [293, 191] width 309 height 22
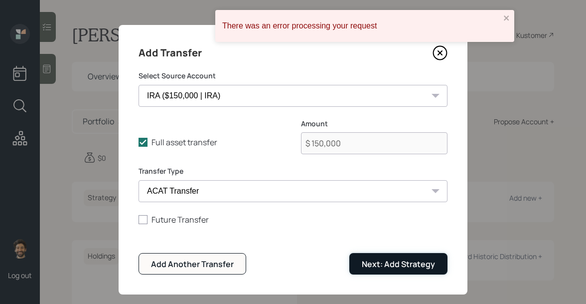
click at [366, 254] on button "Next: Add Strategy" at bounding box center [399, 263] width 98 height 21
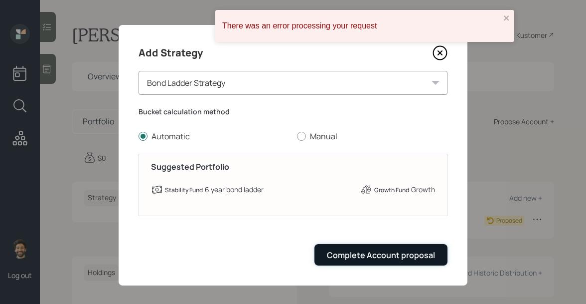
click at [360, 257] on div "Complete Account proposal" at bounding box center [381, 254] width 108 height 11
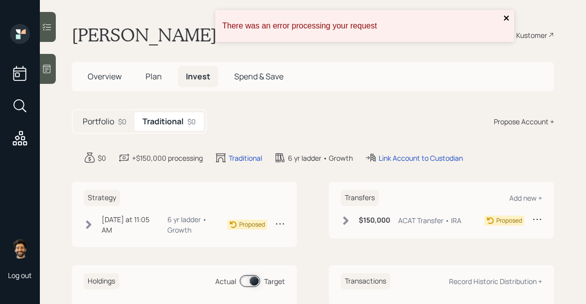
click at [507, 17] on icon "close" at bounding box center [506, 17] width 5 height 5
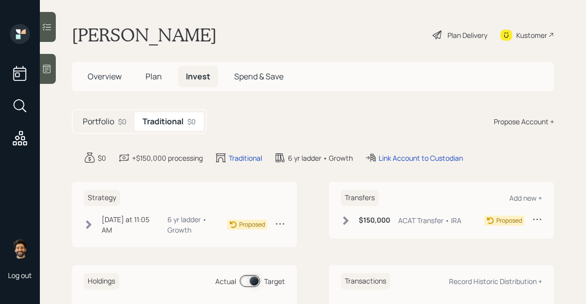
click at [469, 36] on div "Plan Delivery" at bounding box center [468, 35] width 40 height 10
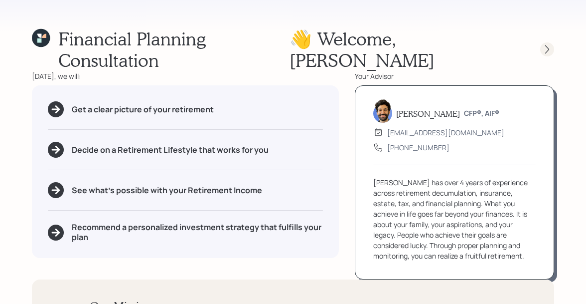
click at [548, 44] on icon at bounding box center [547, 49] width 10 height 10
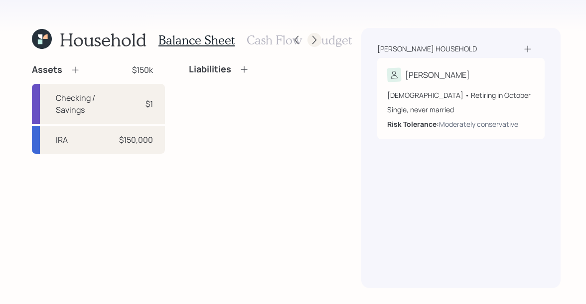
click at [312, 38] on icon at bounding box center [315, 40] width 10 height 10
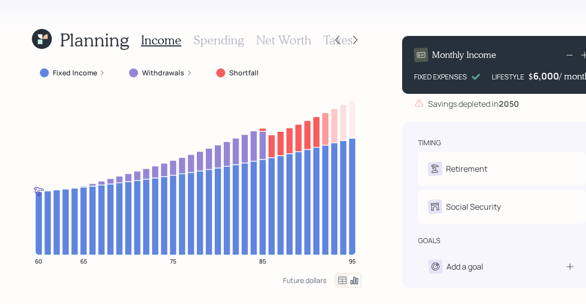
click at [338, 282] on icon at bounding box center [343, 280] width 12 height 12
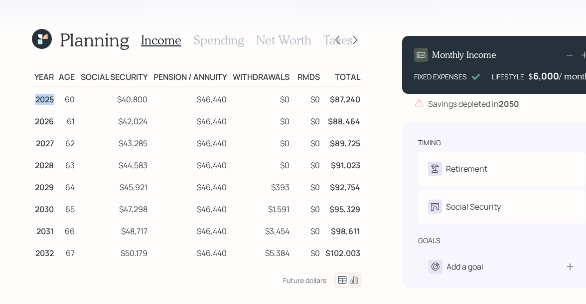
drag, startPoint x: 35, startPoint y: 101, endPoint x: 55, endPoint y: 101, distance: 19.4
click at [55, 101] on td "2025" at bounding box center [44, 98] width 24 height 22
drag, startPoint x: 116, startPoint y: 98, endPoint x: 147, endPoint y: 99, distance: 31.4
click at [147, 99] on td "$40,800" at bounding box center [113, 98] width 73 height 22
drag, startPoint x: 196, startPoint y: 100, endPoint x: 237, endPoint y: 99, distance: 41.4
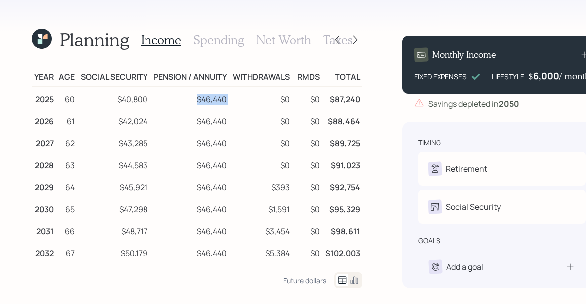
click at [237, 99] on tr "2025 60 $40,800 $46,440 $0 $0 $87,240" at bounding box center [197, 98] width 331 height 22
drag, startPoint x: 115, startPoint y: 101, endPoint x: 151, endPoint y: 107, distance: 36.9
click at [151, 107] on tr "2025 60 $40,800 $46,440 $0 $0 $87,240" at bounding box center [197, 98] width 331 height 22
drag, startPoint x: 115, startPoint y: 126, endPoint x: 145, endPoint y: 123, distance: 30.1
click at [145, 123] on td "$42,024" at bounding box center [113, 120] width 73 height 22
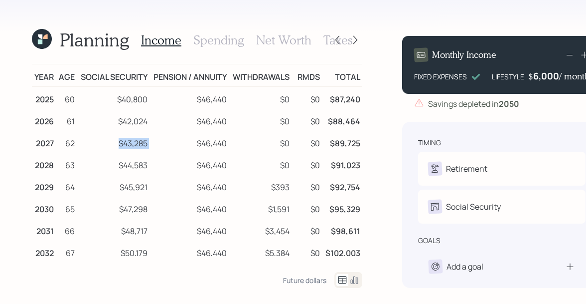
drag, startPoint x: 115, startPoint y: 141, endPoint x: 171, endPoint y: 132, distance: 56.6
click at [171, 132] on tr "2027 62 $43,285 $46,440 $0 $0 $89,725" at bounding box center [197, 142] width 331 height 22
drag, startPoint x: 193, startPoint y: 122, endPoint x: 216, endPoint y: 122, distance: 23.4
click at [216, 122] on td "$46,440" at bounding box center [190, 120] width 80 height 22
drag, startPoint x: 201, startPoint y: 101, endPoint x: 235, endPoint y: 102, distance: 34.4
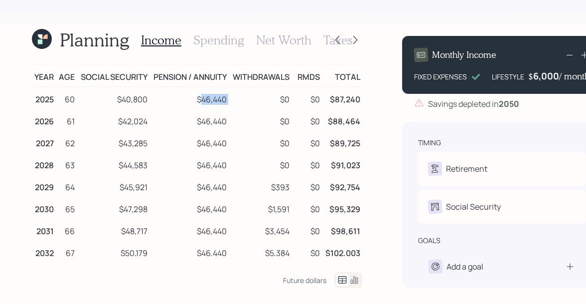
click at [235, 102] on tr "2025 60 $40,800 $46,440 $0 $0 $87,240" at bounding box center [197, 98] width 331 height 22
drag, startPoint x: 151, startPoint y: 74, endPoint x: 188, endPoint y: 74, distance: 36.9
click at [188, 74] on td "Pension / Annuity" at bounding box center [190, 75] width 80 height 22
drag, startPoint x: 197, startPoint y: 100, endPoint x: 228, endPoint y: 101, distance: 30.9
click at [228, 101] on tr "2025 60 $40,800 $46,440 $0 $0 $87,240" at bounding box center [197, 98] width 331 height 22
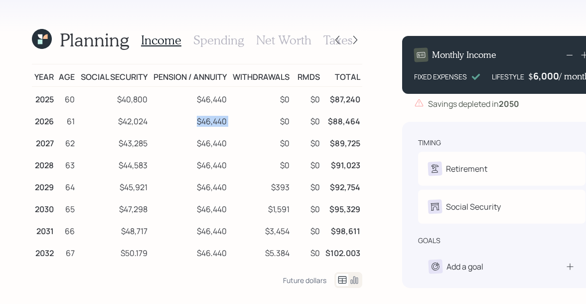
drag, startPoint x: 195, startPoint y: 121, endPoint x: 231, endPoint y: 124, distance: 36.0
click at [231, 124] on tr "2026 61 $42,024 $46,440 $0 $0 $88,464" at bounding box center [197, 120] width 331 height 22
drag, startPoint x: 195, startPoint y: 143, endPoint x: 227, endPoint y: 147, distance: 32.7
click at [227, 147] on td "$46,440" at bounding box center [190, 142] width 80 height 22
drag, startPoint x: 195, startPoint y: 167, endPoint x: 234, endPoint y: 169, distance: 38.4
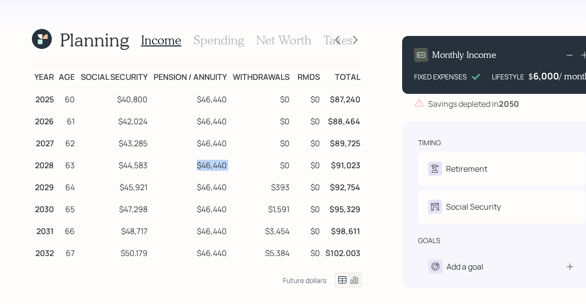
click at [234, 169] on tr "2028 63 $44,583 $46,440 $0 $0 $91,023" at bounding box center [197, 164] width 331 height 22
drag, startPoint x: 330, startPoint y: 99, endPoint x: 359, endPoint y: 99, distance: 29.4
click at [359, 99] on td "$87,240" at bounding box center [342, 98] width 40 height 22
click at [230, 40] on h3 "Spending" at bounding box center [218, 40] width 51 height 14
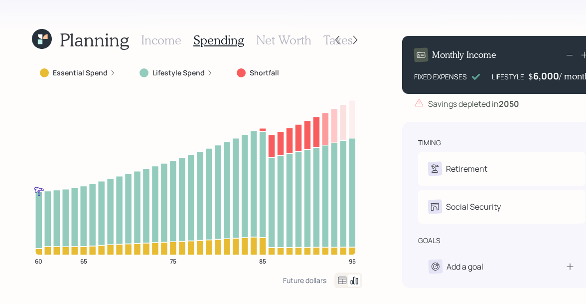
click at [337, 279] on icon at bounding box center [343, 280] width 12 height 12
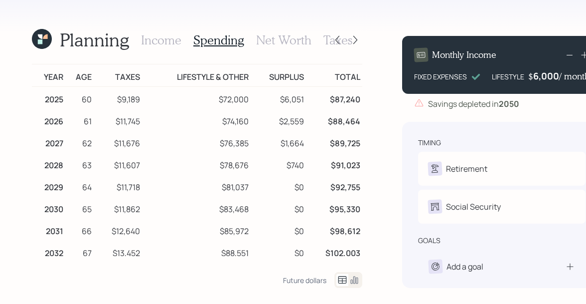
click at [65, 37] on h1 "Planning" at bounding box center [94, 39] width 69 height 21
drag, startPoint x: 174, startPoint y: 76, endPoint x: 247, endPoint y: 75, distance: 73.3
click at [247, 75] on td "Lifestyle & Other" at bounding box center [196, 75] width 108 height 22
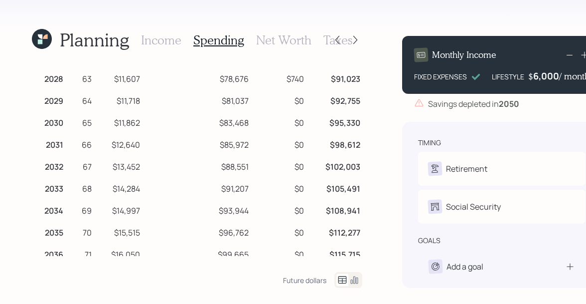
scroll to position [83, 0]
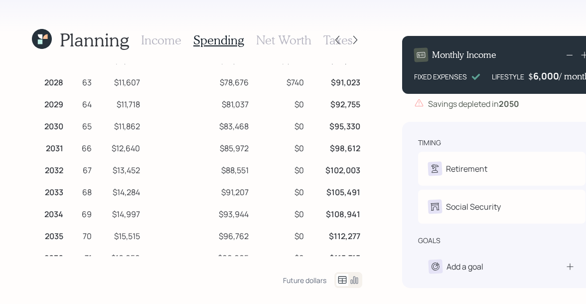
click at [43, 36] on icon at bounding box center [42, 39] width 20 height 20
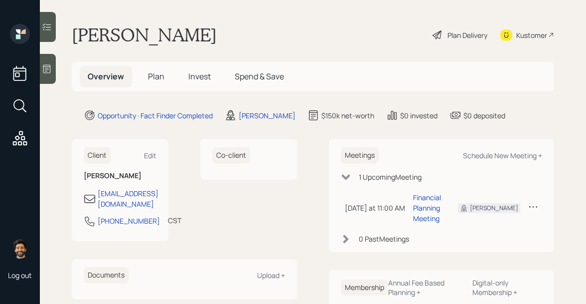
click at [157, 81] on span "Plan" at bounding box center [156, 76] width 16 height 11
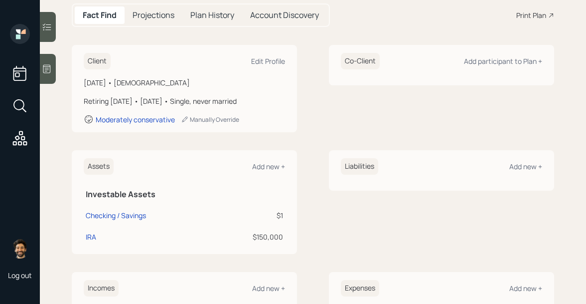
scroll to position [123, 0]
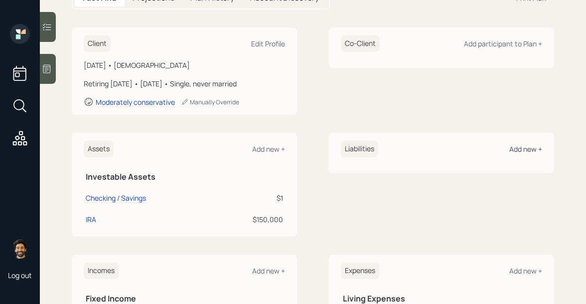
click at [526, 148] on div "Add new +" at bounding box center [526, 148] width 33 height 9
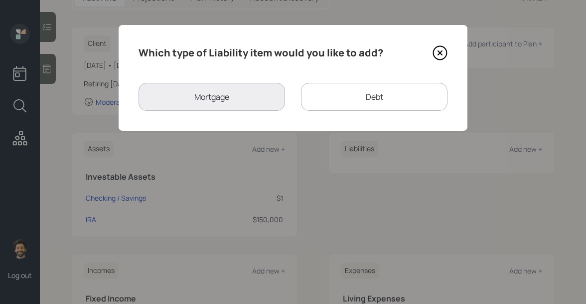
click at [319, 91] on div "Debt" at bounding box center [374, 97] width 147 height 28
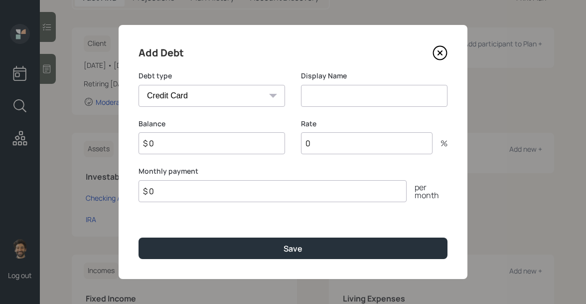
click at [223, 99] on select "Car Credit Card Medical Student Other" at bounding box center [212, 96] width 147 height 22
select select "car"
click at [139, 85] on select "Car Credit Card Medical Student Other" at bounding box center [212, 96] width 147 height 22
click at [330, 100] on input at bounding box center [374, 96] width 147 height 22
type input "Car Loan"
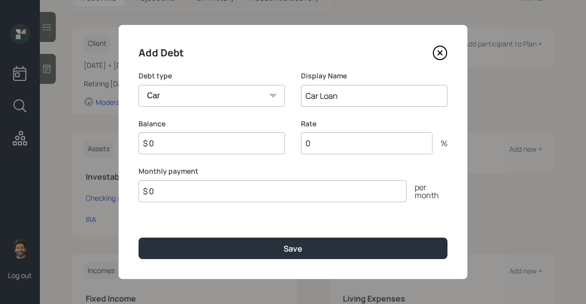
click at [184, 141] on input "$ 0" at bounding box center [212, 143] width 147 height 22
type input "$ 19,000"
type input "5.5"
click at [189, 189] on input "$ 0" at bounding box center [273, 191] width 268 height 22
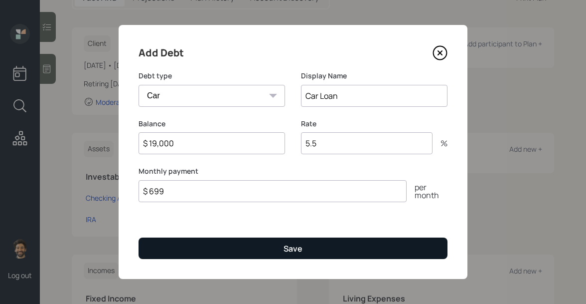
type input "$ 699"
click at [188, 250] on button "Save" at bounding box center [293, 247] width 309 height 21
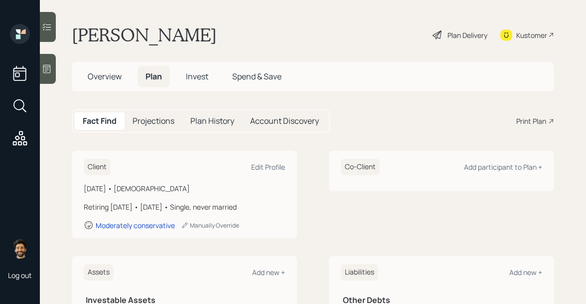
click at [469, 37] on div "Plan Delivery" at bounding box center [468, 35] width 40 height 10
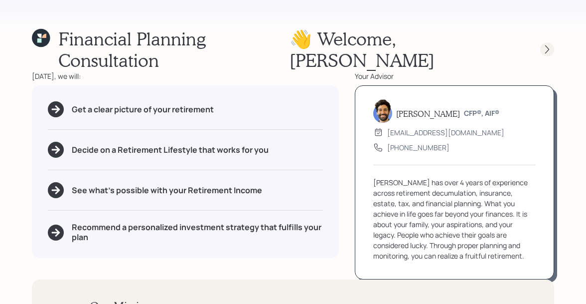
click at [544, 44] on icon at bounding box center [547, 49] width 10 height 10
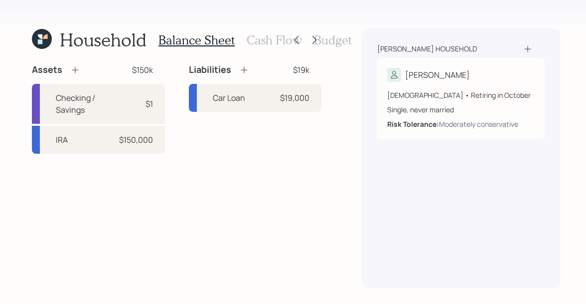
click at [269, 37] on h3 "Cash Flow" at bounding box center [274, 40] width 55 height 14
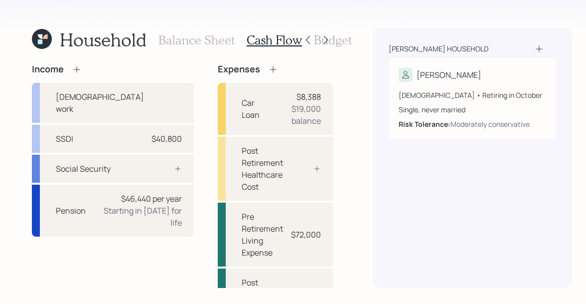
click at [330, 46] on h3 "Budget" at bounding box center [333, 40] width 38 height 14
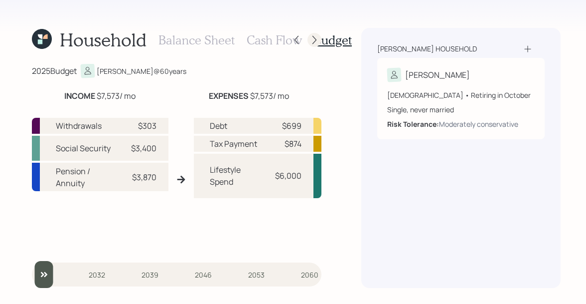
click at [308, 39] on div at bounding box center [315, 40] width 14 height 14
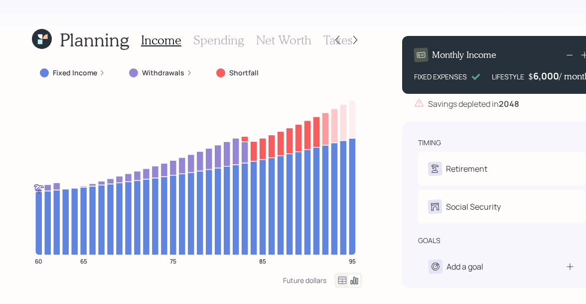
click at [224, 39] on h3 "Spending" at bounding box center [218, 40] width 51 height 14
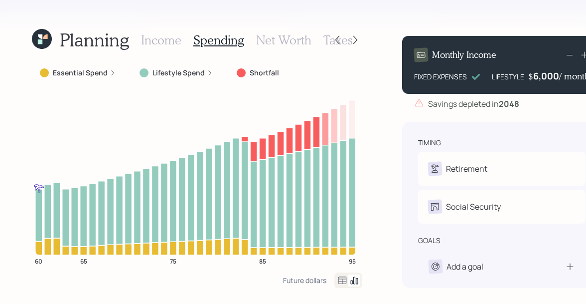
click at [337, 277] on icon at bounding box center [343, 280] width 12 height 12
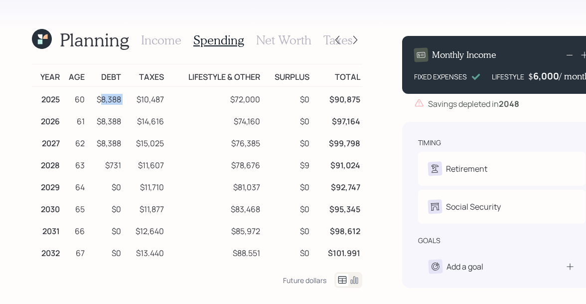
drag, startPoint x: 98, startPoint y: 97, endPoint x: 123, endPoint y: 98, distance: 25.4
click at [123, 98] on tr "2025 60 $8,388 $10,487 $72,000 $0 $90,875" at bounding box center [197, 98] width 331 height 22
drag, startPoint x: 104, startPoint y: 76, endPoint x: 124, endPoint y: 78, distance: 20.0
click at [124, 78] on tr "Year Age Debt Taxes Lifestyle & Other Surplus Total" at bounding box center [197, 75] width 331 height 22
drag, startPoint x: 99, startPoint y: 98, endPoint x: 116, endPoint y: 100, distance: 17.6
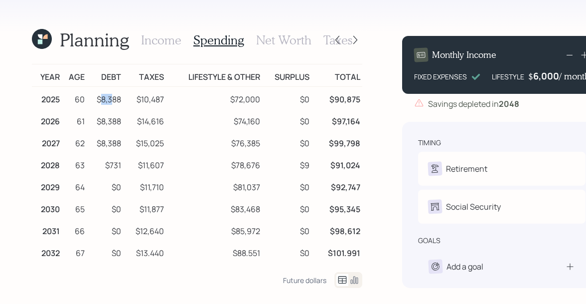
click at [116, 100] on td "$8,388" at bounding box center [105, 98] width 36 height 22
drag, startPoint x: 97, startPoint y: 122, endPoint x: 124, endPoint y: 125, distance: 27.6
click at [124, 125] on tr "2026 61 $8,388 $14,616 $74,160 $0 $97,164" at bounding box center [197, 120] width 331 height 22
drag, startPoint x: 93, startPoint y: 141, endPoint x: 114, endPoint y: 142, distance: 21.0
click at [114, 142] on td "$8,388" at bounding box center [105, 142] width 36 height 22
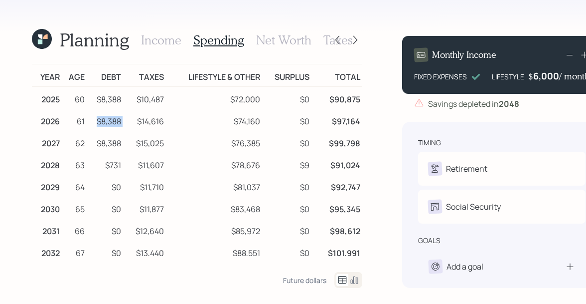
drag, startPoint x: 94, startPoint y: 119, endPoint x: 128, endPoint y: 120, distance: 33.9
click at [128, 120] on tr "2026 61 $8,388 $14,616 $74,160 $0 $97,164" at bounding box center [197, 120] width 331 height 22
click at [128, 120] on td "$14,616" at bounding box center [144, 120] width 43 height 22
drag, startPoint x: 102, startPoint y: 161, endPoint x: 119, endPoint y: 165, distance: 16.9
click at [119, 165] on td "$731" at bounding box center [105, 164] width 36 height 22
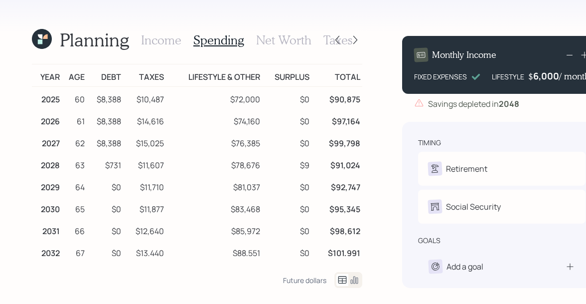
click at [49, 38] on icon at bounding box center [42, 39] width 20 height 20
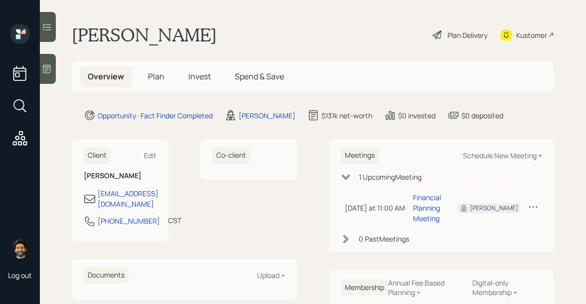
click at [155, 79] on span "Plan" at bounding box center [156, 76] width 16 height 11
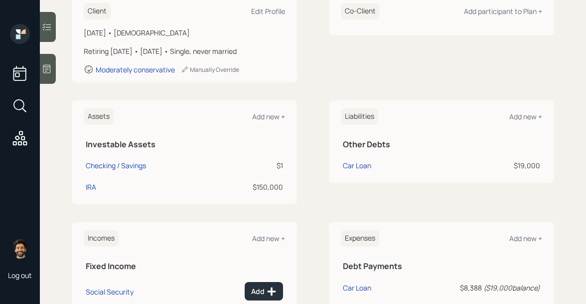
scroll to position [173, 0]
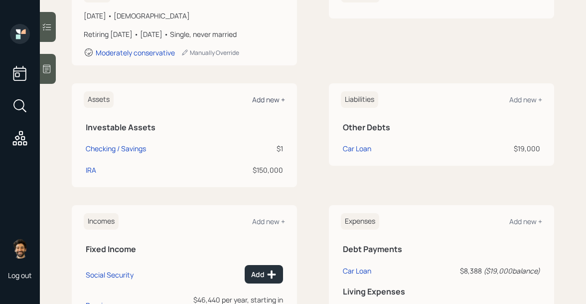
click at [262, 103] on div "Add new +" at bounding box center [268, 99] width 33 height 9
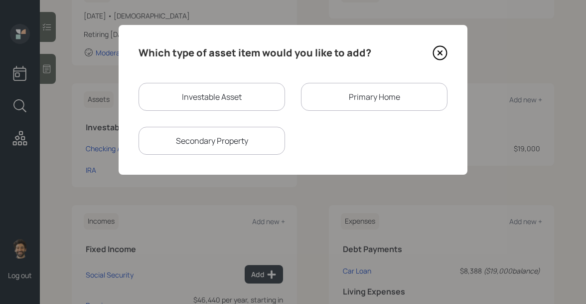
click at [331, 95] on div "Primary Home" at bounding box center [374, 97] width 147 height 28
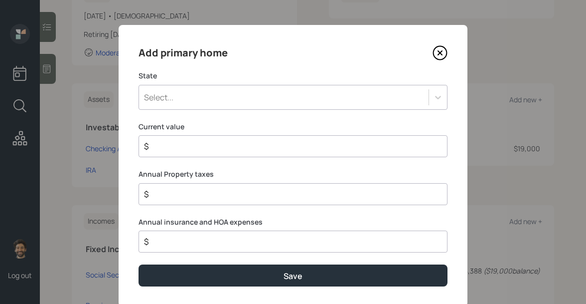
click at [220, 99] on div "Select..." at bounding box center [284, 97] width 290 height 17
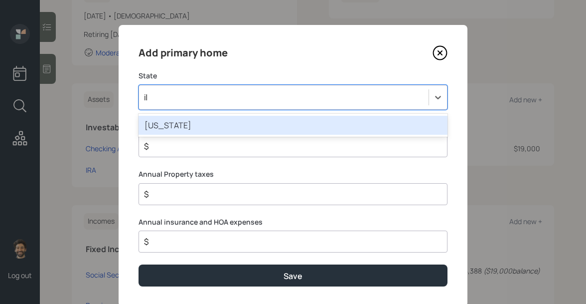
type input "ill"
click at [192, 127] on div "Illinois" at bounding box center [293, 125] width 309 height 19
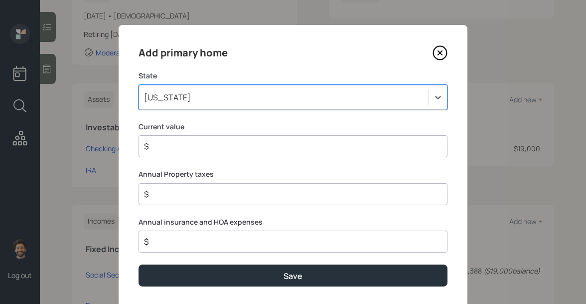
click at [171, 143] on input "$" at bounding box center [289, 146] width 292 height 12
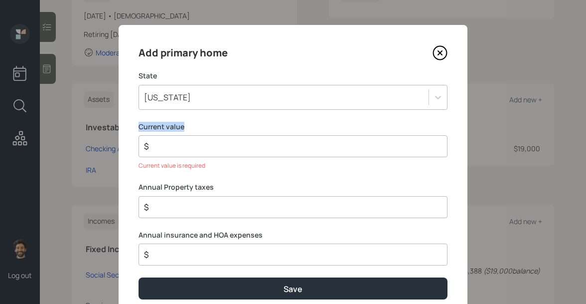
drag, startPoint x: 184, startPoint y: 126, endPoint x: 135, endPoint y: 130, distance: 49.5
click at [135, 130] on div "Add primary home State Illinois Current value $ Current value is required Annua…" at bounding box center [293, 172] width 349 height 294
click at [158, 143] on input "$" at bounding box center [289, 146] width 292 height 12
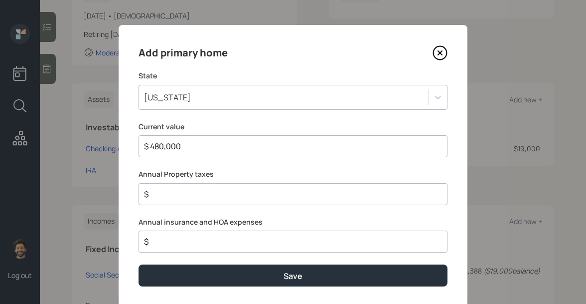
type input "$ 480,000"
click at [162, 200] on div "$" at bounding box center [293, 194] width 309 height 22
click at [162, 195] on input "$" at bounding box center [289, 194] width 292 height 12
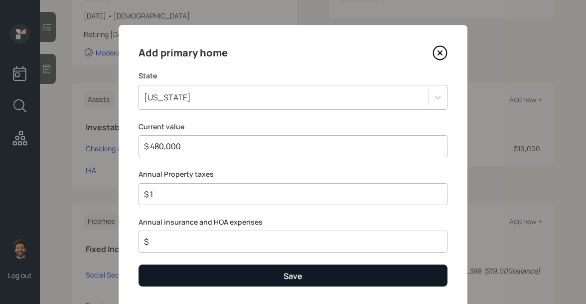
type input "$ 1"
click at [166, 272] on button "Save" at bounding box center [293, 274] width 309 height 21
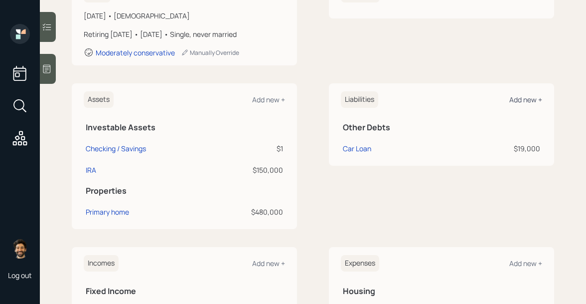
click at [525, 96] on div "Add new +" at bounding box center [526, 99] width 33 height 9
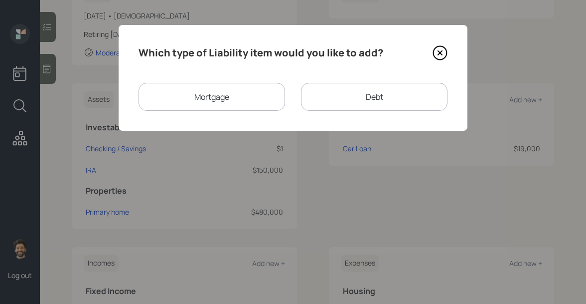
click at [233, 99] on div "Mortgage" at bounding box center [212, 97] width 147 height 28
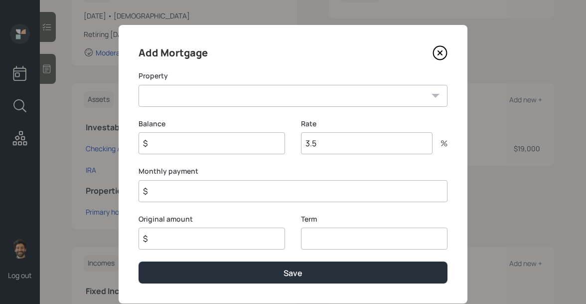
click at [233, 97] on select "IL Primary home" at bounding box center [293, 96] width 309 height 22
select select "f3c1a222-299c-432b-9498-d274fab07231"
click at [139, 85] on select "IL Primary home" at bounding box center [293, 96] width 309 height 22
click at [174, 146] on input "$" at bounding box center [212, 143] width 147 height 22
type input "$ 197,000"
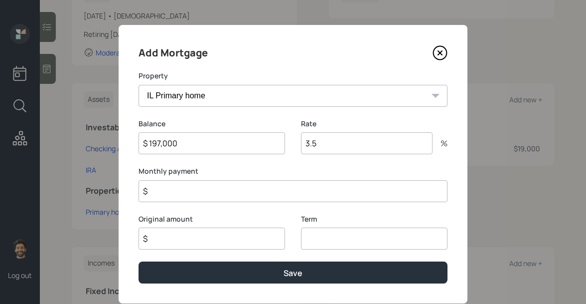
click at [231, 237] on input "$" at bounding box center [212, 238] width 147 height 22
type input "$ 197,000"
type input "30"
click at [322, 149] on input "3.5" at bounding box center [367, 143] width 132 height 22
type input "3.3"
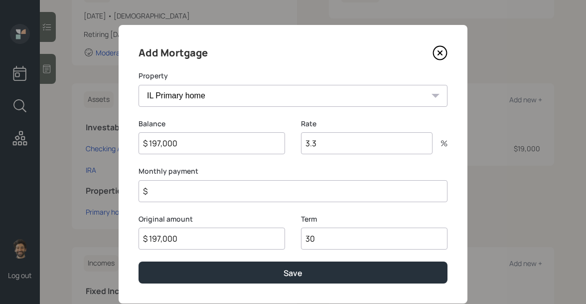
click at [168, 191] on input "$" at bounding box center [293, 191] width 309 height 22
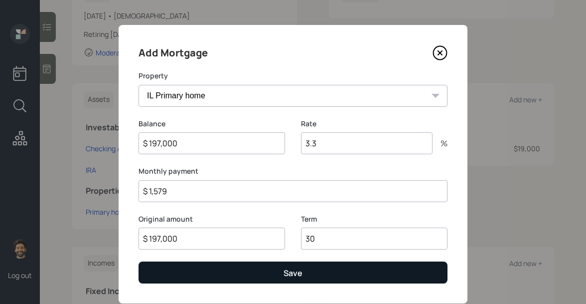
type input "$ 1,579"
click at [174, 276] on button "Save" at bounding box center [293, 271] width 309 height 21
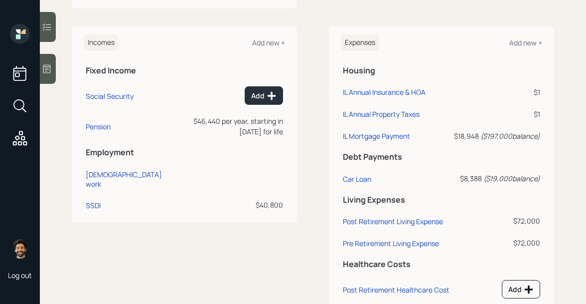
scroll to position [401, 0]
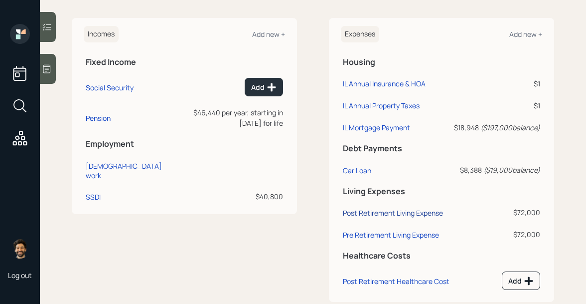
click at [364, 217] on div "Post Retirement Living Expense" at bounding box center [393, 212] width 100 height 9
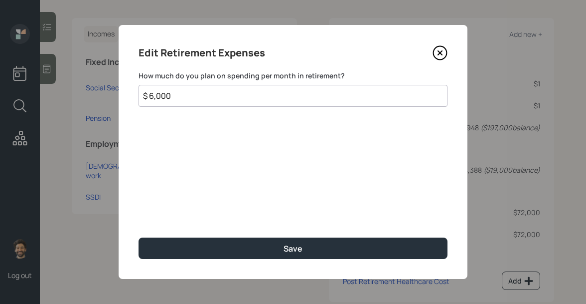
click at [204, 97] on input "$ 6,000" at bounding box center [293, 96] width 309 height 22
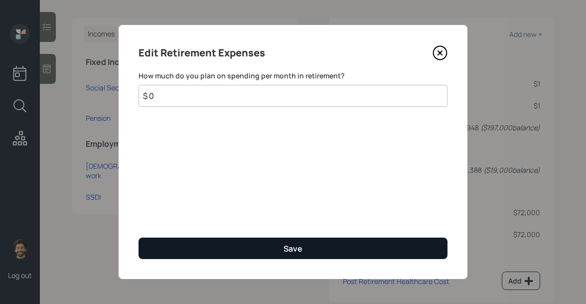
type input "$ 0"
click at [200, 250] on button "Save" at bounding box center [293, 247] width 309 height 21
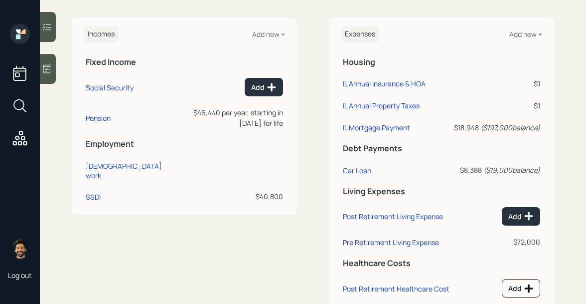
click at [366, 247] on div "Pre Retirement Living Expense" at bounding box center [391, 241] width 96 height 9
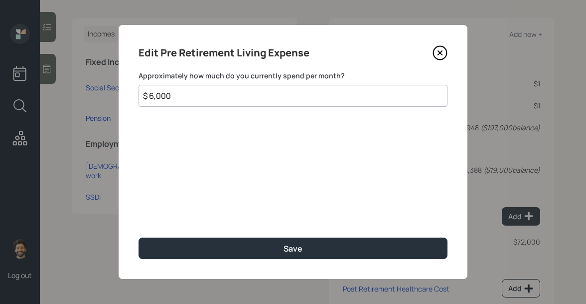
click at [195, 104] on input "$ 6,000" at bounding box center [293, 96] width 309 height 22
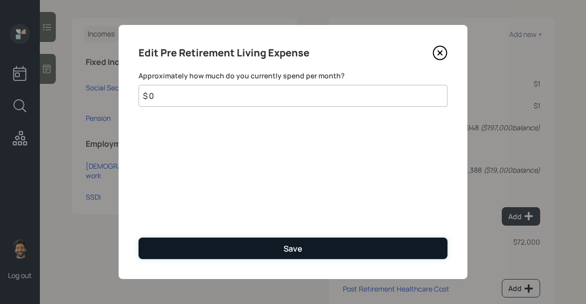
click at [163, 255] on button "Save" at bounding box center [293, 247] width 309 height 21
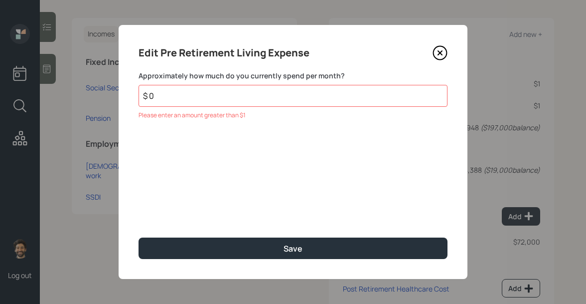
click at [171, 104] on input "$ 0" at bounding box center [293, 96] width 309 height 22
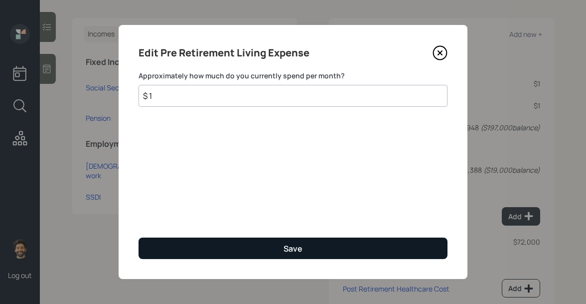
type input "$ 1"
click at [179, 258] on button "Save" at bounding box center [293, 247] width 309 height 21
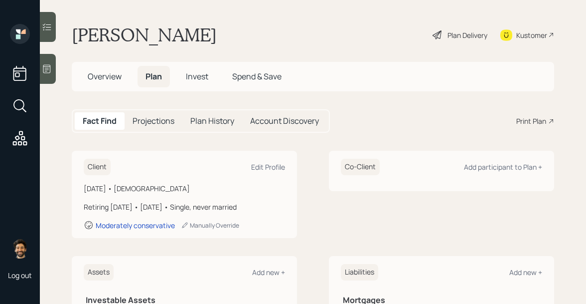
click at [479, 33] on div "Plan Delivery" at bounding box center [468, 35] width 40 height 10
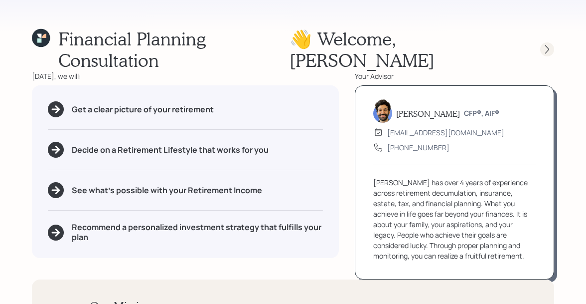
click at [543, 44] on icon at bounding box center [547, 49] width 10 height 10
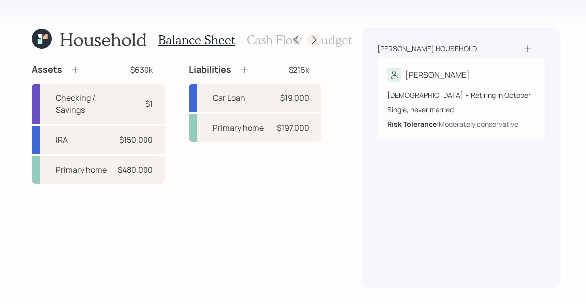
click at [314, 41] on icon at bounding box center [315, 40] width 10 height 10
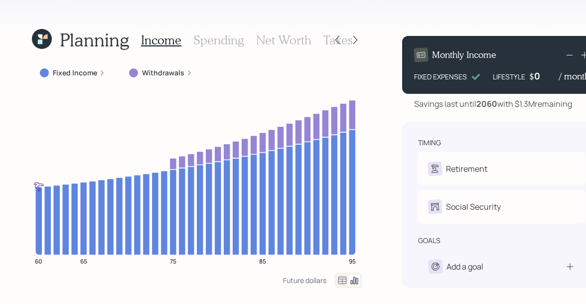
click at [232, 39] on h3 "Spending" at bounding box center [218, 40] width 51 height 14
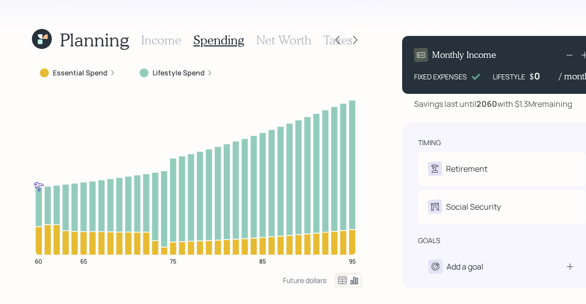
click at [338, 282] on icon at bounding box center [343, 280] width 12 height 12
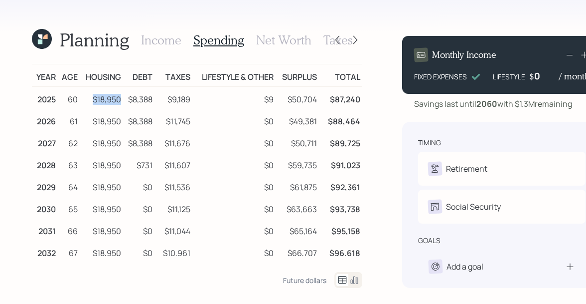
drag, startPoint x: 91, startPoint y: 100, endPoint x: 122, endPoint y: 99, distance: 30.9
click at [122, 99] on tr "2025 60 $18,950 $8,388 $9,189 $9 $50,704 $87,240" at bounding box center [197, 98] width 331 height 22
drag, startPoint x: 91, startPoint y: 122, endPoint x: 120, endPoint y: 125, distance: 29.1
click at [120, 125] on td "$18,950" at bounding box center [101, 120] width 43 height 22
drag, startPoint x: 92, startPoint y: 145, endPoint x: 134, endPoint y: 144, distance: 41.9
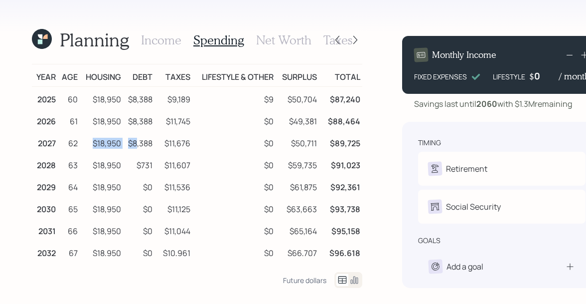
click at [134, 144] on tr "2027 62 $18,950 $8,388 $11,676 $0 $50,711 $89,725" at bounding box center [197, 142] width 331 height 22
click at [102, 145] on td "$18,950" at bounding box center [101, 142] width 43 height 22
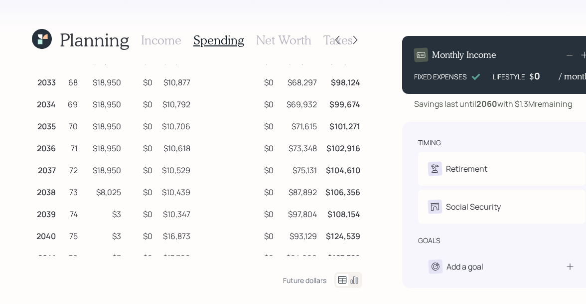
scroll to position [207, 0]
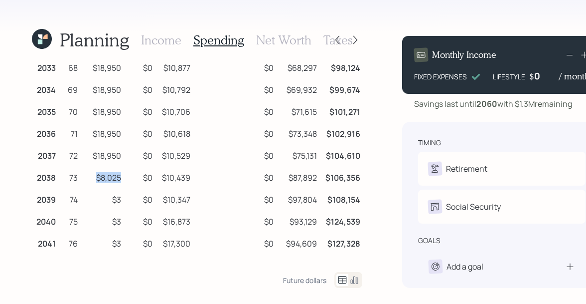
drag, startPoint x: 93, startPoint y: 176, endPoint x: 119, endPoint y: 176, distance: 25.9
click at [119, 176] on td "$8,025" at bounding box center [101, 176] width 43 height 22
drag, startPoint x: 93, startPoint y: 155, endPoint x: 113, endPoint y: 158, distance: 20.1
click at [113, 158] on td "$18,950" at bounding box center [101, 154] width 43 height 22
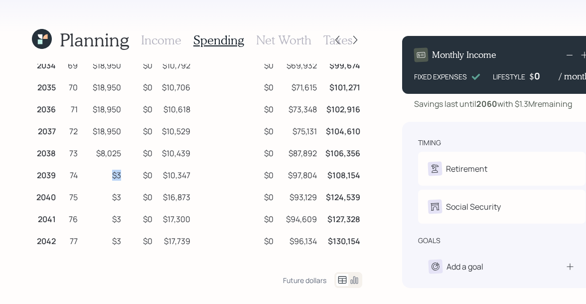
drag, startPoint x: 109, startPoint y: 170, endPoint x: 123, endPoint y: 174, distance: 15.1
click at [123, 174] on tr "2039 74 $3 $0 $10,347 $0 $97,804 $108,154" at bounding box center [197, 174] width 331 height 22
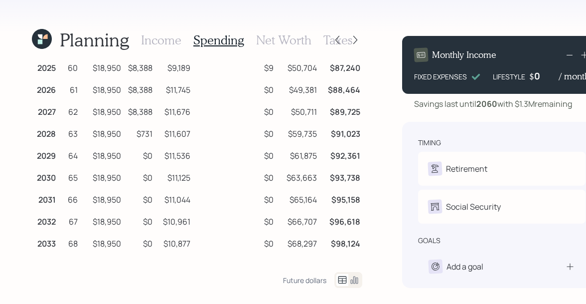
scroll to position [0, 0]
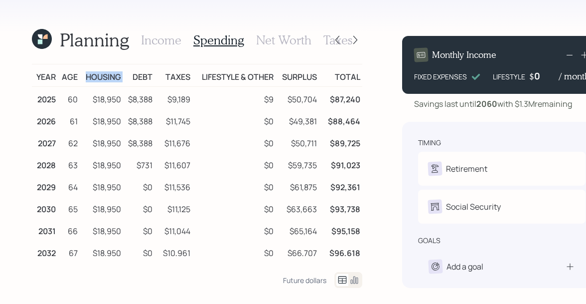
drag, startPoint x: 86, startPoint y: 74, endPoint x: 130, endPoint y: 74, distance: 43.4
click at [130, 74] on tr "Year Age Housing Debt Taxes Lifestyle & Other Surplus Total" at bounding box center [197, 75] width 331 height 22
click at [132, 76] on td "Debt" at bounding box center [138, 75] width 31 height 22
drag, startPoint x: 132, startPoint y: 76, endPoint x: 153, endPoint y: 79, distance: 20.7
click at [153, 79] on td "Debt" at bounding box center [138, 75] width 31 height 22
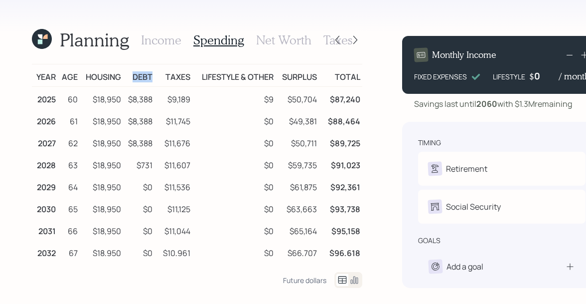
click at [153, 79] on td "Debt" at bounding box center [138, 75] width 31 height 22
drag, startPoint x: 166, startPoint y: 75, endPoint x: 188, endPoint y: 76, distance: 22.4
click at [188, 76] on td "Taxes" at bounding box center [173, 75] width 37 height 22
drag, startPoint x: 198, startPoint y: 75, endPoint x: 319, endPoint y: 75, distance: 120.7
click at [319, 75] on tr "Year Age Housing Debt Taxes Lifestyle & Other Surplus Total" at bounding box center [197, 75] width 331 height 22
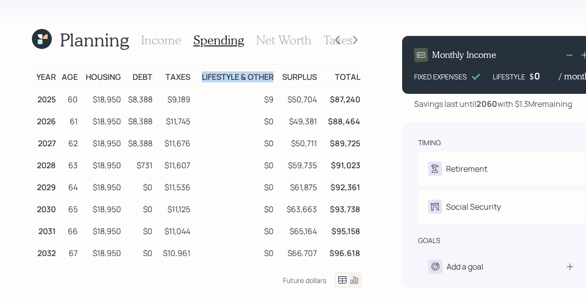
drag, startPoint x: 273, startPoint y: 74, endPoint x: 188, endPoint y: 77, distance: 85.3
click at [188, 77] on tr "Year Age Housing Debt Taxes Lifestyle & Other Surplus Total" at bounding box center [197, 75] width 331 height 22
drag, startPoint x: 277, startPoint y: 79, endPoint x: 325, endPoint y: 79, distance: 47.9
click at [325, 79] on tr "Year Age Housing Debt Taxes Lifestyle & Other Surplus Total" at bounding box center [197, 75] width 331 height 22
drag, startPoint x: 198, startPoint y: 75, endPoint x: 314, endPoint y: 75, distance: 115.7
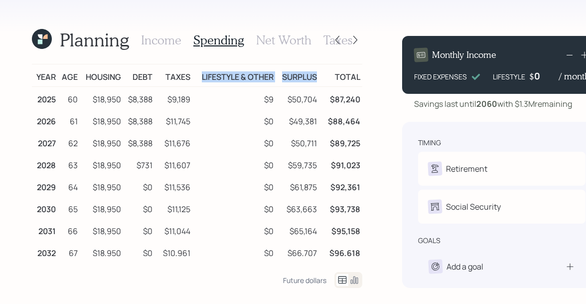
click at [314, 75] on tr "Year Age Housing Debt Taxes Lifestyle & Other Surplus Total" at bounding box center [197, 75] width 331 height 22
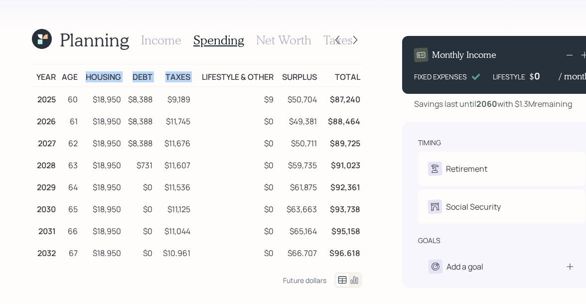
drag, startPoint x: 191, startPoint y: 78, endPoint x: 83, endPoint y: 75, distance: 108.2
click at [83, 75] on tr "Year Age Housing Debt Taxes Lifestyle & Other Surplus Total" at bounding box center [197, 75] width 331 height 22
click at [159, 37] on h3 "Income" at bounding box center [161, 40] width 40 height 14
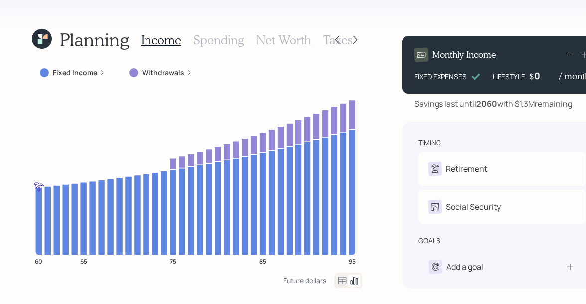
drag, startPoint x: 539, startPoint y: 77, endPoint x: 509, endPoint y: 78, distance: 30.4
click at [509, 78] on div "LIFESTYLE $ 0 / month" at bounding box center [541, 76] width 97 height 12
click at [506, 48] on div "Monthly Income" at bounding box center [502, 55] width 176 height 14
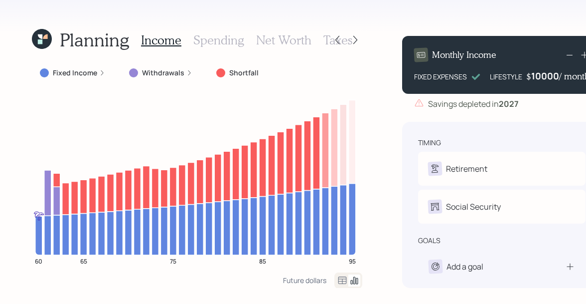
click at [540, 77] on div "10000" at bounding box center [545, 76] width 28 height 12
click at [508, 47] on div "Monthly Income FIXED EXPENSES LIFESTYLE $ 5,000 / month" at bounding box center [501, 65] width 199 height 58
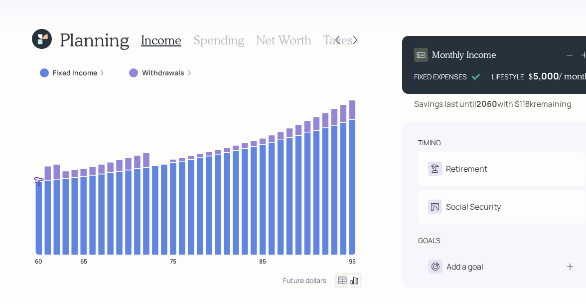
click at [542, 76] on div "5,000" at bounding box center [546, 76] width 26 height 12
click at [542, 76] on div "5000" at bounding box center [546, 76] width 25 height 12
click at [451, 104] on div "Savings last until 2060 with $118k remaining" at bounding box center [492, 104] width 157 height 12
click at [340, 277] on icon at bounding box center [343, 280] width 12 height 12
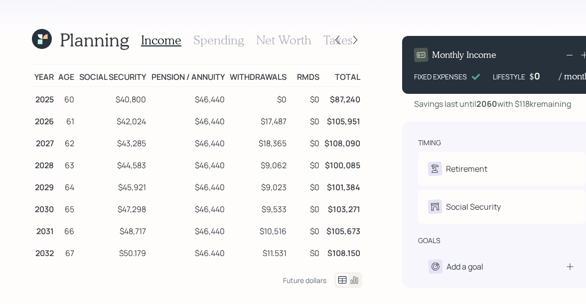
click at [221, 33] on h3 "Spending" at bounding box center [218, 40] width 51 height 14
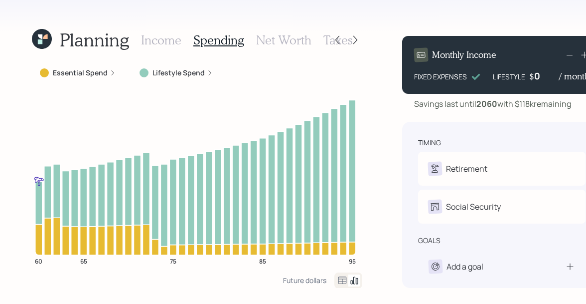
click at [341, 279] on icon at bounding box center [343, 280] width 12 height 12
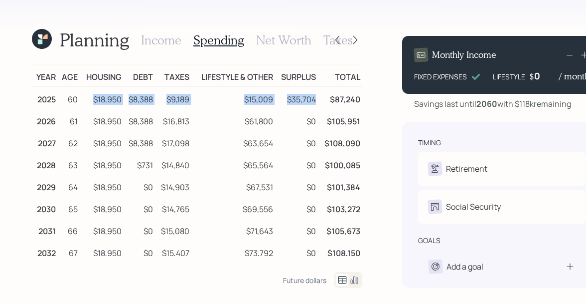
drag, startPoint x: 89, startPoint y: 98, endPoint x: 314, endPoint y: 97, distance: 224.9
click at [314, 97] on tr "2025 60 $18,950 $8,388 $9,189 $15,009 $35,704 $87,240" at bounding box center [197, 98] width 331 height 22
click at [246, 98] on td "$15,009" at bounding box center [233, 98] width 84 height 22
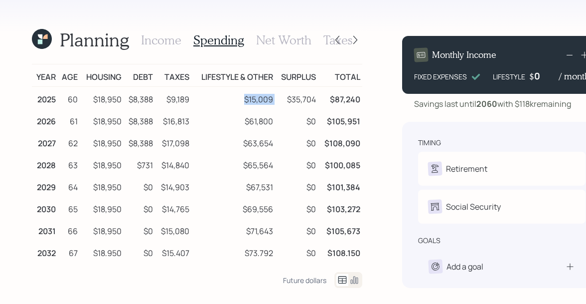
click at [246, 98] on td "$15,009" at bounding box center [233, 98] width 84 height 22
drag, startPoint x: 93, startPoint y: 98, endPoint x: 311, endPoint y: 103, distance: 217.9
click at [311, 103] on tr "2025 60 $18,950 $8,388 $9,189 $15,009 $35,704 $87,240" at bounding box center [197, 98] width 331 height 22
drag, startPoint x: 318, startPoint y: 98, endPoint x: 90, endPoint y: 99, distance: 227.9
click at [90, 99] on tr "2025 60 $18,950 $8,388 $9,189 $15,009 $35,704 $87,240" at bounding box center [197, 98] width 331 height 22
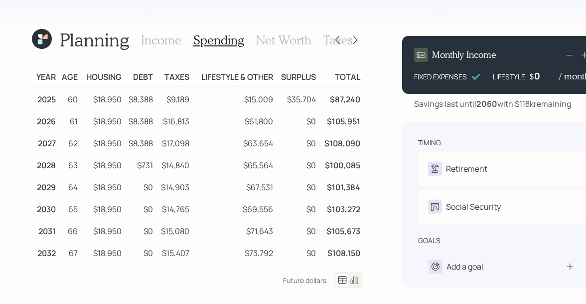
click at [154, 38] on h3 "Income" at bounding box center [161, 40] width 40 height 14
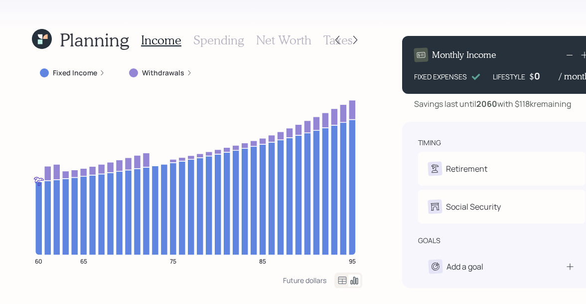
click at [38, 40] on icon at bounding box center [40, 41] width 4 height 4
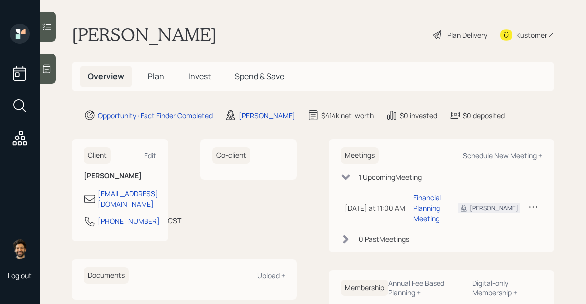
scroll to position [34, 0]
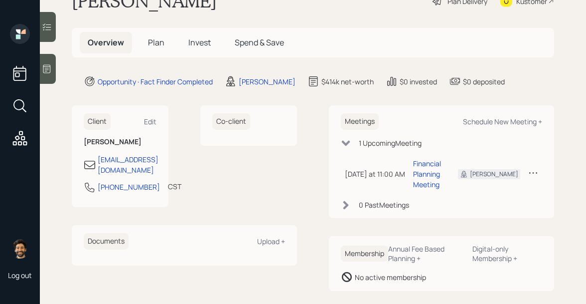
click at [156, 40] on span "Plan" at bounding box center [156, 42] width 16 height 11
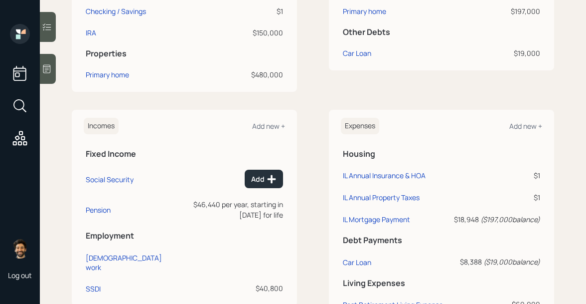
scroll to position [435, 0]
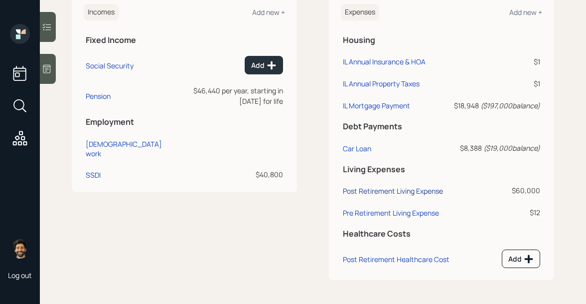
click at [373, 191] on div "Post Retirement Living Expense" at bounding box center [393, 190] width 100 height 9
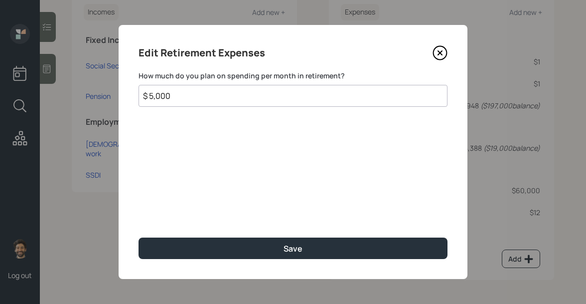
click at [240, 95] on input "$ 5,000" at bounding box center [293, 96] width 309 height 22
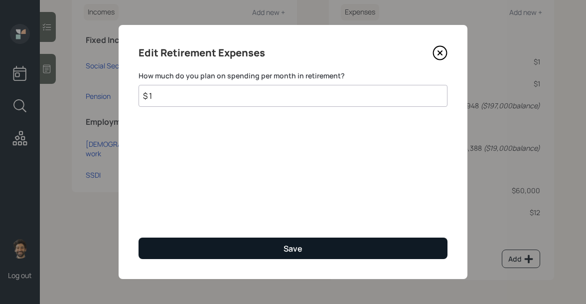
type input "$ 1"
click at [203, 244] on button "Save" at bounding box center [293, 247] width 309 height 21
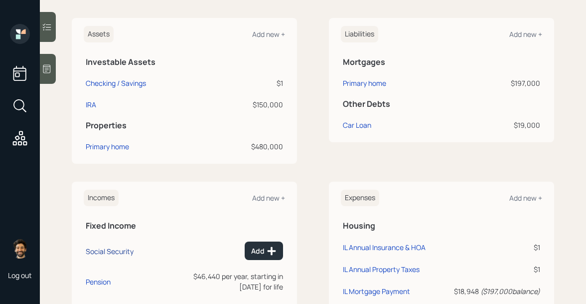
scroll to position [158, 0]
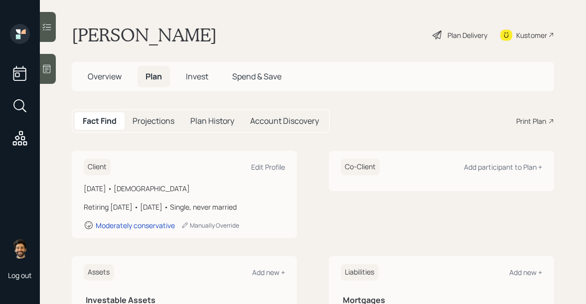
click at [473, 38] on div "Plan Delivery" at bounding box center [468, 35] width 40 height 10
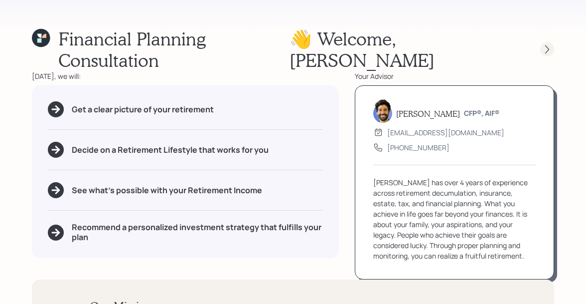
click at [549, 44] on icon at bounding box center [547, 49] width 10 height 10
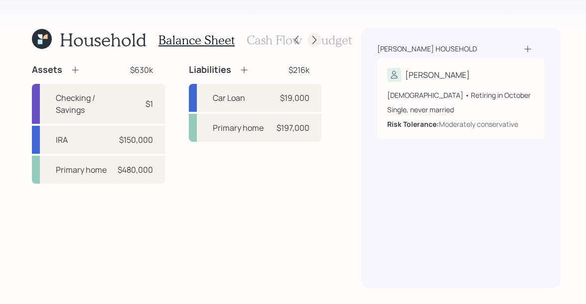
click at [313, 37] on icon at bounding box center [315, 40] width 10 height 10
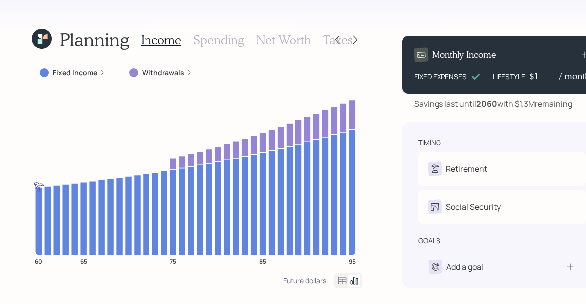
click at [230, 37] on h3 "Spending" at bounding box center [218, 40] width 51 height 14
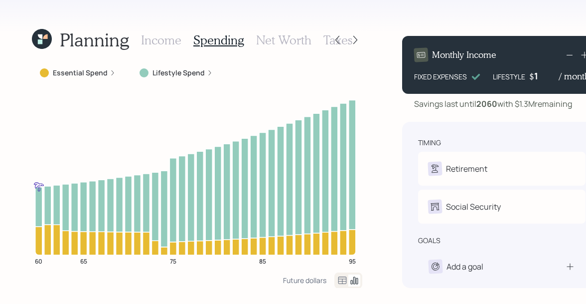
click at [339, 283] on icon at bounding box center [343, 279] width 8 height 7
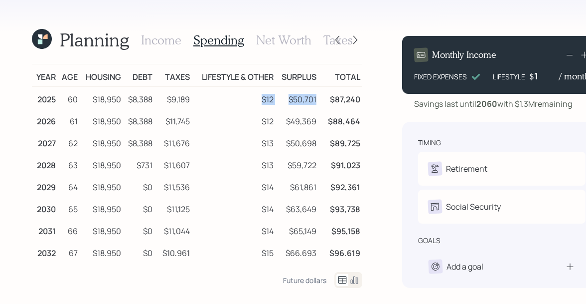
drag, startPoint x: 316, startPoint y: 98, endPoint x: 242, endPoint y: 97, distance: 74.3
click at [242, 97] on tr "2025 60 $18,950 $8,388 $9,189 $12 $50,701 $87,240" at bounding box center [197, 98] width 331 height 22
click at [263, 95] on td "$12" at bounding box center [234, 98] width 84 height 22
click at [40, 38] on icon at bounding box center [40, 36] width 4 height 4
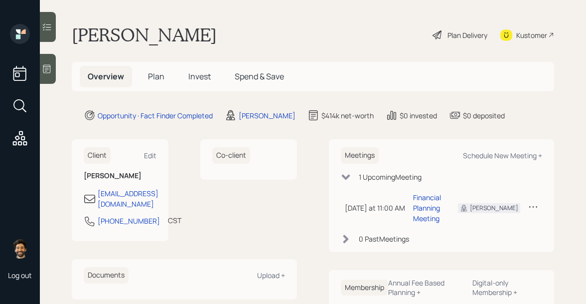
click at [151, 70] on h5 "Plan" at bounding box center [156, 76] width 32 height 21
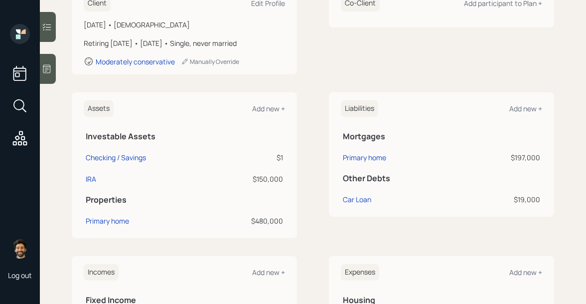
scroll to position [164, 0]
click at [263, 2] on div "Edit Profile" at bounding box center [268, 3] width 34 height 9
select select "10"
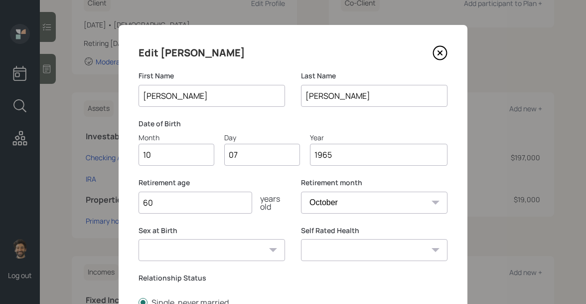
click at [182, 198] on input "60" at bounding box center [196, 202] width 114 height 22
type input "6"
type input "58"
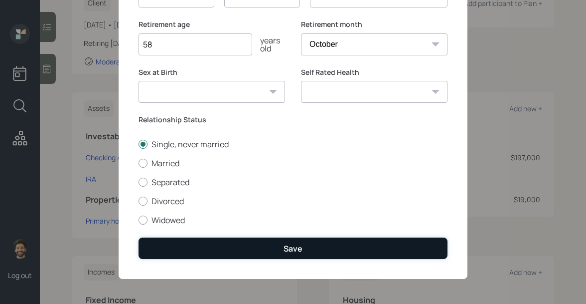
click at [180, 242] on button "Save" at bounding box center [293, 247] width 309 height 21
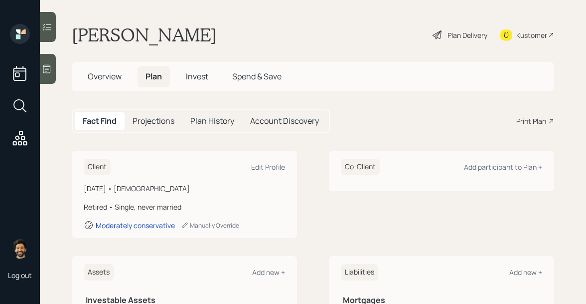
click at [471, 36] on div "Plan Delivery" at bounding box center [468, 35] width 40 height 10
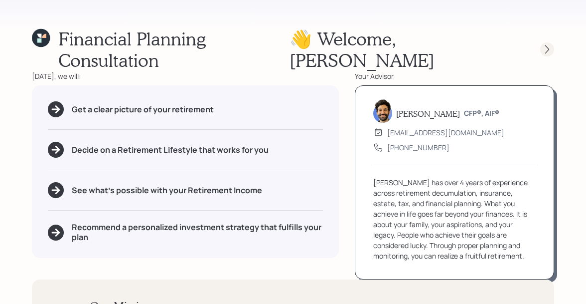
click at [548, 44] on icon at bounding box center [547, 49] width 10 height 10
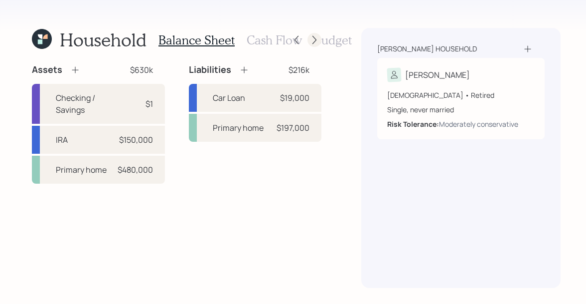
click at [310, 39] on icon at bounding box center [315, 40] width 10 height 10
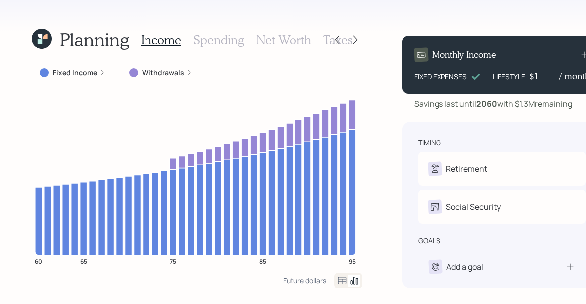
click at [222, 43] on h3 "Spending" at bounding box center [218, 40] width 51 height 14
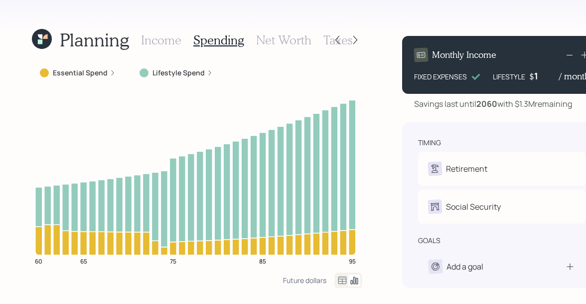
click at [279, 42] on h3 "Net Worth" at bounding box center [283, 40] width 55 height 14
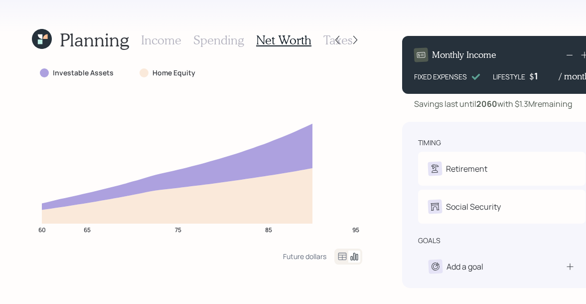
click at [325, 40] on h3 "Taxes" at bounding box center [338, 40] width 29 height 14
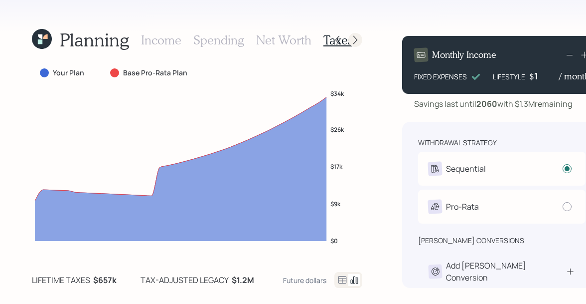
click at [351, 38] on icon at bounding box center [356, 40] width 10 height 10
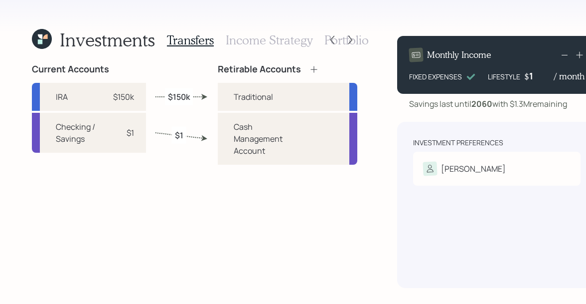
click at [244, 36] on h3 "Income Strategy" at bounding box center [269, 40] width 87 height 14
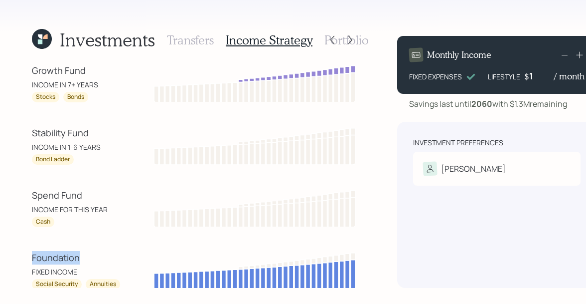
drag, startPoint x: 82, startPoint y: 256, endPoint x: 30, endPoint y: 254, distance: 52.4
click at [30, 254] on div "Investments Transfers Income Strategy Portfolio Growth Fund INCOME IN 7+ YEARS …" at bounding box center [293, 152] width 586 height 304
drag, startPoint x: 78, startPoint y: 270, endPoint x: 14, endPoint y: 268, distance: 63.3
click at [14, 268] on div "Investments Transfers Income Strategy Portfolio Growth Fund INCOME IN 7+ YEARS …" at bounding box center [293, 152] width 586 height 304
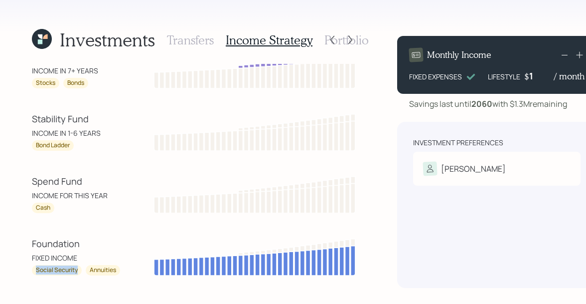
scroll to position [18, 0]
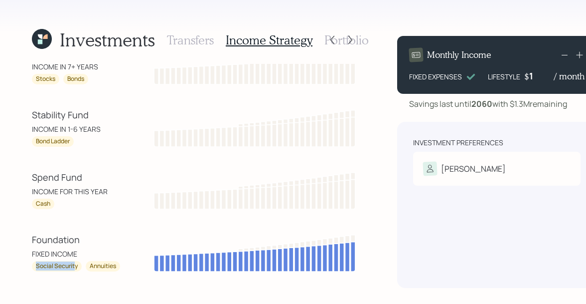
drag, startPoint x: 37, startPoint y: 282, endPoint x: 75, endPoint y: 269, distance: 40.5
click at [75, 269] on div "Social Security" at bounding box center [57, 266] width 42 height 8
drag, startPoint x: 90, startPoint y: 266, endPoint x: 120, endPoint y: 266, distance: 29.4
click at [120, 266] on div "Annuities" at bounding box center [103, 266] width 34 height 10
drag, startPoint x: 38, startPoint y: 265, endPoint x: 121, endPoint y: 266, distance: 82.8
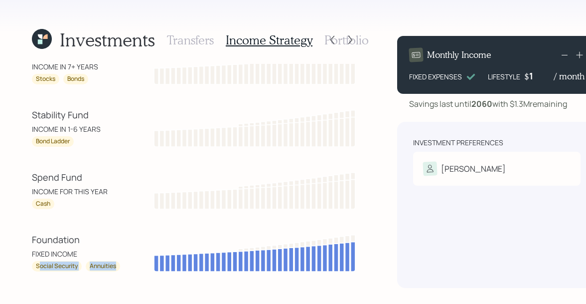
click at [121, 266] on div "Social Security Annuities" at bounding box center [77, 266] width 90 height 10
click at [60, 196] on div "Spend Fund INCOME FOR THIS YEAR Cash" at bounding box center [77, 190] width 90 height 38
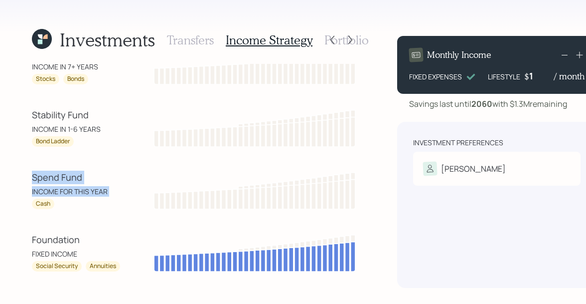
drag, startPoint x: 59, startPoint y: 197, endPoint x: 28, endPoint y: 177, distance: 37.3
click at [28, 177] on div "Investments Transfers Income Strategy Portfolio Growth Fund INCOME IN 7+ YEARS …" at bounding box center [293, 152] width 586 height 304
click at [43, 174] on div "Spend Fund" at bounding box center [77, 177] width 90 height 13
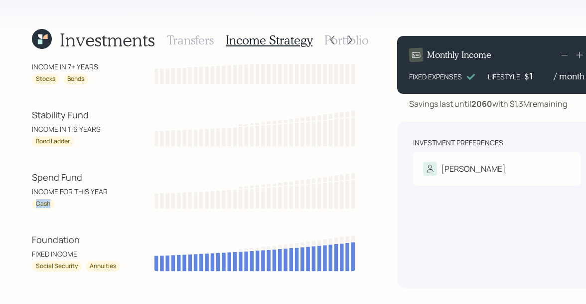
drag, startPoint x: 50, startPoint y: 203, endPoint x: 35, endPoint y: 204, distance: 15.5
click at [35, 204] on div "Cash" at bounding box center [43, 203] width 22 height 10
drag, startPoint x: 108, startPoint y: 191, endPoint x: 27, endPoint y: 192, distance: 80.3
click at [27, 192] on div "Investments Transfers Income Strategy Portfolio Growth Fund INCOME IN 7+ YEARS …" at bounding box center [293, 152] width 586 height 304
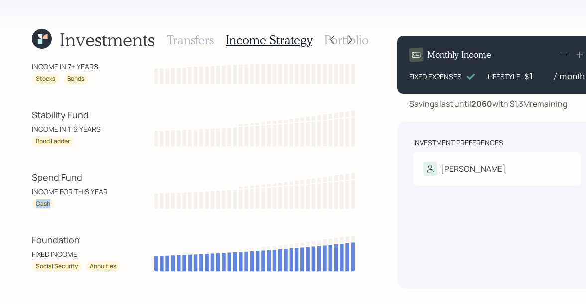
drag, startPoint x: 54, startPoint y: 200, endPoint x: 34, endPoint y: 201, distance: 19.9
click at [34, 201] on div "Cash" at bounding box center [77, 203] width 90 height 10
drag, startPoint x: 88, startPoint y: 113, endPoint x: 24, endPoint y: 113, distance: 64.3
click at [24, 113] on div "Investments Transfers Income Strategy Portfolio Growth Fund INCOME IN 7+ YEARS …" at bounding box center [293, 152] width 586 height 304
drag, startPoint x: 101, startPoint y: 128, endPoint x: 18, endPoint y: 128, distance: 82.3
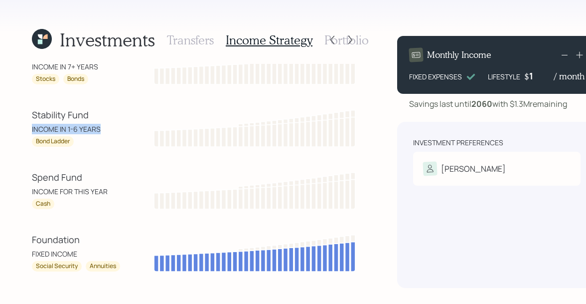
click at [18, 128] on div "Investments Transfers Income Strategy Portfolio Growth Fund INCOME IN 7+ YEARS …" at bounding box center [293, 152] width 586 height 304
drag, startPoint x: 71, startPoint y: 140, endPoint x: 34, endPoint y: 142, distance: 36.9
click at [34, 142] on div "Bond Ladder" at bounding box center [53, 141] width 42 height 10
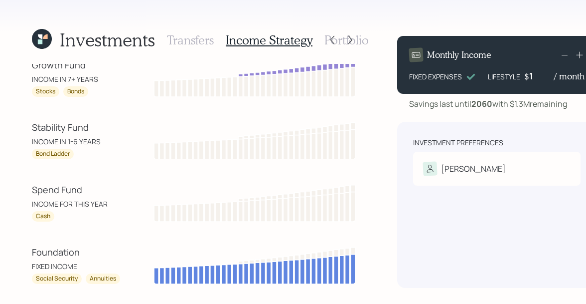
scroll to position [0, 0]
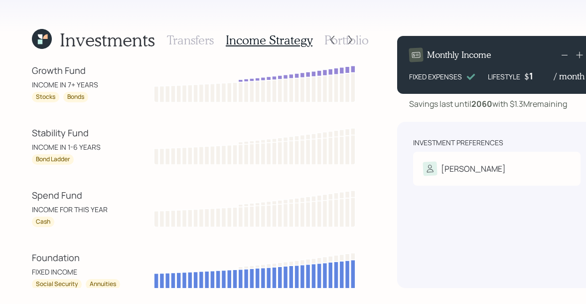
drag, startPoint x: 31, startPoint y: 67, endPoint x: 102, endPoint y: 72, distance: 71.0
click at [102, 72] on div "Investments Transfers Income Strategy Portfolio Growth Fund INCOME IN 7+ YEARS …" at bounding box center [293, 152] width 586 height 304
click at [62, 74] on div "Growth Fund" at bounding box center [77, 70] width 90 height 13
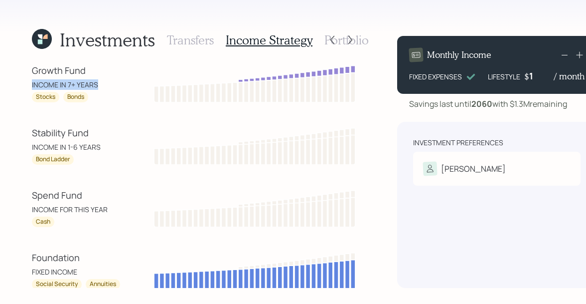
drag, startPoint x: 97, startPoint y: 85, endPoint x: 28, endPoint y: 85, distance: 68.8
click at [28, 85] on div "Investments Transfers Income Strategy Portfolio Growth Fund INCOME IN 7+ YEARS …" at bounding box center [293, 152] width 586 height 304
drag, startPoint x: 36, startPoint y: 98, endPoint x: 56, endPoint y: 98, distance: 19.9
click at [56, 98] on div "Stocks" at bounding box center [45, 97] width 27 height 10
drag, startPoint x: 68, startPoint y: 97, endPoint x: 86, endPoint y: 98, distance: 17.5
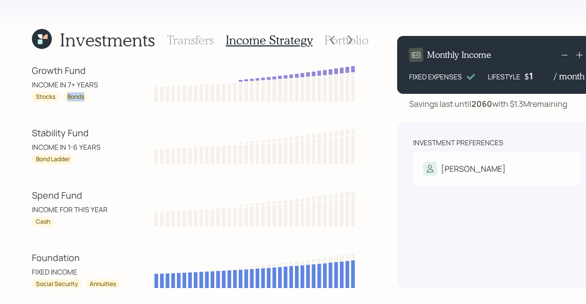
click at [86, 98] on div "Bonds" at bounding box center [75, 97] width 25 height 10
drag, startPoint x: 72, startPoint y: 159, endPoint x: 25, endPoint y: 159, distance: 46.9
click at [25, 159] on div "Investments Transfers Income Strategy Portfolio Growth Fund INCOME IN 7+ YEARS …" at bounding box center [293, 152] width 586 height 304
drag, startPoint x: 36, startPoint y: 99, endPoint x: 92, endPoint y: 97, distance: 55.9
click at [92, 97] on div "Stocks Bonds" at bounding box center [77, 97] width 90 height 10
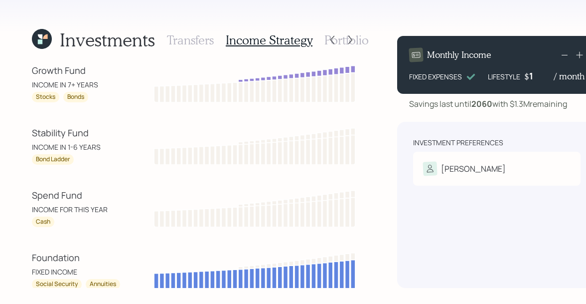
click at [360, 42] on h3 "Portfolio" at bounding box center [347, 40] width 44 height 14
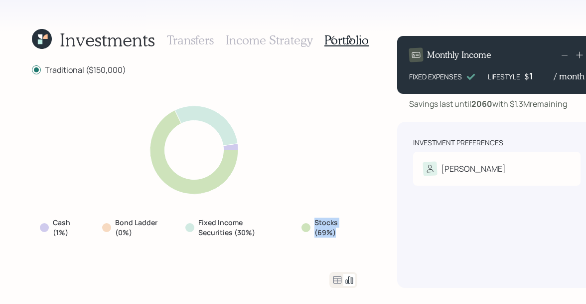
drag, startPoint x: 339, startPoint y: 233, endPoint x: 308, endPoint y: 223, distance: 32.3
click at [308, 223] on div "Stocks (69%)" at bounding box center [326, 226] width 48 height 19
drag, startPoint x: 259, startPoint y: 233, endPoint x: 188, endPoint y: 220, distance: 71.6
click at [188, 220] on div "Fixed Income Securities (30%)" at bounding box center [231, 226] width 92 height 19
drag, startPoint x: 71, startPoint y: 232, endPoint x: 48, endPoint y: 220, distance: 25.4
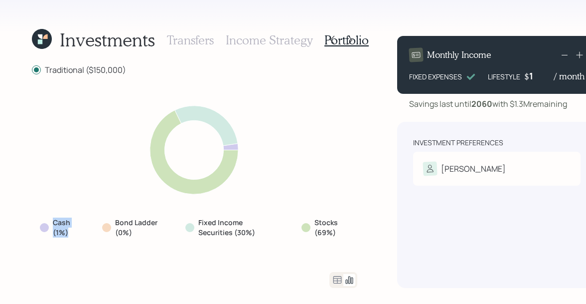
click at [48, 220] on div "Cash (1%)" at bounding box center [59, 226] width 38 height 19
drag, startPoint x: 335, startPoint y: 234, endPoint x: 306, endPoint y: 218, distance: 32.6
click at [306, 218] on div "Stocks (69%)" at bounding box center [326, 226] width 48 height 19
drag, startPoint x: 336, startPoint y: 232, endPoint x: 310, endPoint y: 222, distance: 27.8
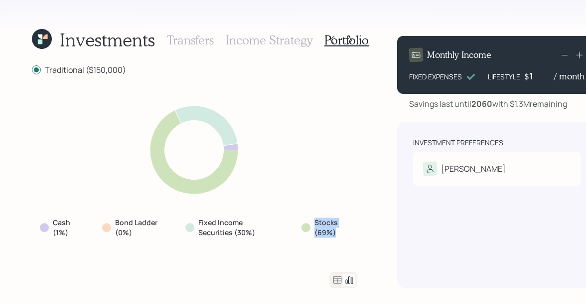
click at [310, 222] on div "Stocks (69%)" at bounding box center [326, 226] width 48 height 19
click at [334, 278] on icon at bounding box center [338, 279] width 8 height 7
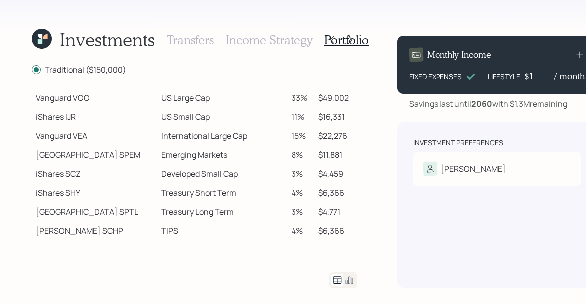
scroll to position [198, 0]
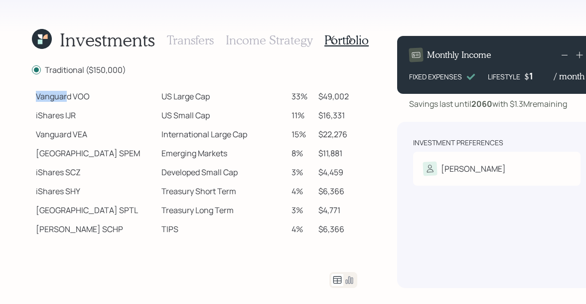
drag, startPoint x: 35, startPoint y: 95, endPoint x: 66, endPoint y: 96, distance: 30.9
click at [66, 96] on td "Vanguard VOO" at bounding box center [95, 96] width 126 height 19
drag, startPoint x: 36, startPoint y: 115, endPoint x: 65, endPoint y: 115, distance: 28.9
click at [65, 115] on td "iShares IJR" at bounding box center [95, 115] width 126 height 19
drag, startPoint x: 35, startPoint y: 150, endPoint x: 81, endPoint y: 151, distance: 45.4
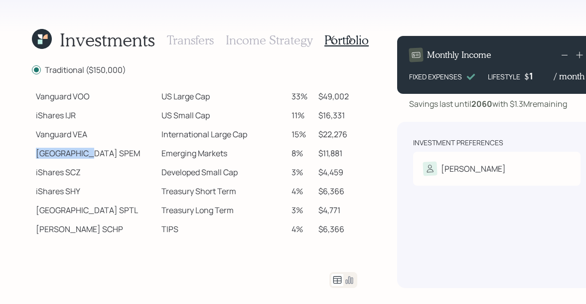
click at [81, 151] on td "State Street SPEM" at bounding box center [95, 153] width 126 height 19
drag, startPoint x: 37, startPoint y: 228, endPoint x: 66, endPoint y: 233, distance: 29.3
click at [66, 233] on td "Schwab SCHP" at bounding box center [95, 228] width 126 height 19
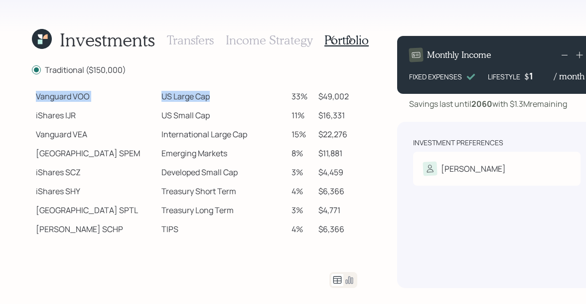
drag, startPoint x: 37, startPoint y: 96, endPoint x: 183, endPoint y: 95, distance: 146.1
click at [183, 95] on tr "Vanguard VOO US Large Cap 33% $49,002" at bounding box center [195, 96] width 326 height 19
click at [79, 95] on td "Vanguard VOO" at bounding box center [95, 96] width 126 height 19
click at [45, 97] on td "Vanguard VOO" at bounding box center [95, 96] width 126 height 19
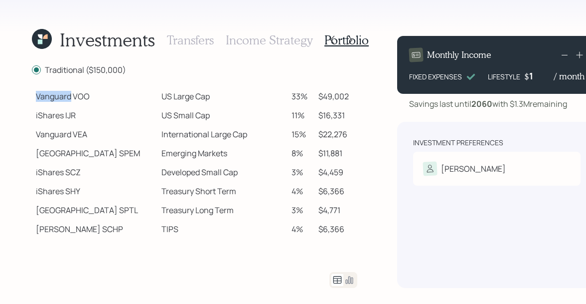
click at [45, 97] on td "Vanguard VOO" at bounding box center [95, 96] width 126 height 19
drag, startPoint x: 73, startPoint y: 95, endPoint x: 97, endPoint y: 95, distance: 23.9
click at [97, 95] on td "Vanguard VOO" at bounding box center [95, 96] width 126 height 19
click at [252, 95] on td "US Large Cap" at bounding box center [223, 96] width 130 height 19
drag, startPoint x: 38, startPoint y: 96, endPoint x: 161, endPoint y: 95, distance: 122.7
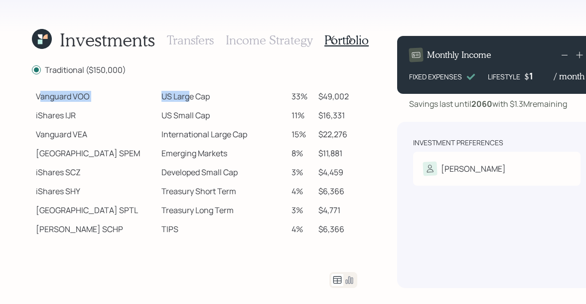
click at [161, 95] on tr "Vanguard VOO US Large Cap 33% $49,002" at bounding box center [195, 96] width 326 height 19
click at [161, 95] on td "US Large Cap" at bounding box center [223, 96] width 130 height 19
drag, startPoint x: 130, startPoint y: 99, endPoint x: 178, endPoint y: 101, distance: 48.4
click at [178, 101] on td "US Large Cap" at bounding box center [223, 96] width 130 height 19
drag, startPoint x: 130, startPoint y: 117, endPoint x: 177, endPoint y: 118, distance: 46.9
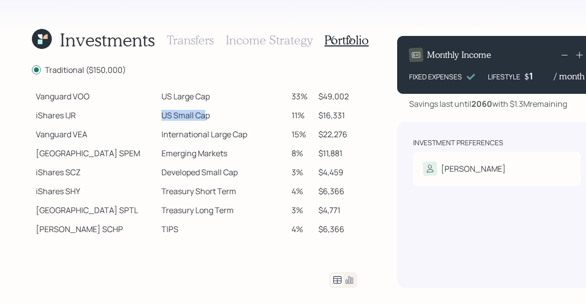
click at [177, 118] on td "US Small Cap" at bounding box center [223, 115] width 130 height 19
drag, startPoint x: 133, startPoint y: 135, endPoint x: 218, endPoint y: 127, distance: 86.1
click at [218, 127] on td "International Large Cap" at bounding box center [223, 134] width 130 height 19
drag, startPoint x: 133, startPoint y: 157, endPoint x: 199, endPoint y: 150, distance: 67.1
click at [199, 150] on td "Emerging Markets" at bounding box center [223, 153] width 130 height 19
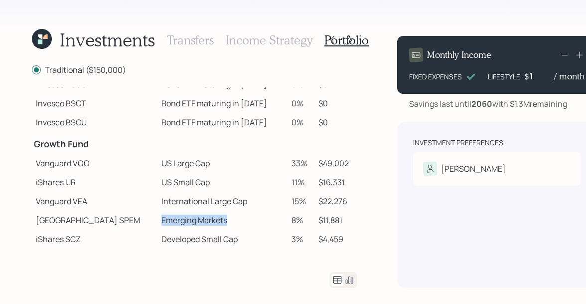
scroll to position [0, 0]
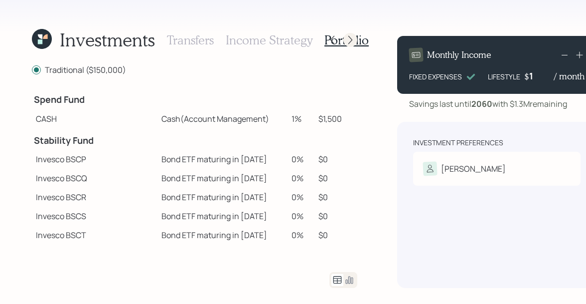
click at [351, 36] on icon at bounding box center [351, 40] width 10 height 10
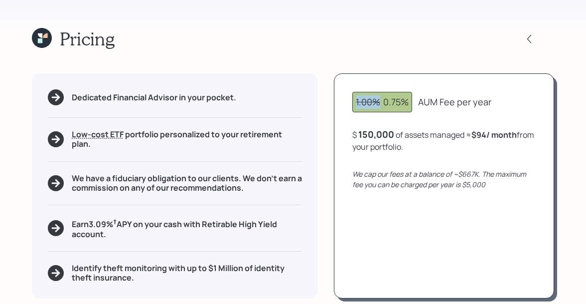
drag, startPoint x: 380, startPoint y: 103, endPoint x: 350, endPoint y: 103, distance: 30.4
click at [350, 103] on div "1.00% 0.75% AUM Fee per year $ 150,000 of assets managed ≈ $94 / month from you…" at bounding box center [444, 185] width 220 height 225
drag, startPoint x: 382, startPoint y: 102, endPoint x: 491, endPoint y: 98, distance: 108.3
click at [491, 98] on div "1.00% 0.75% AUM Fee per year" at bounding box center [444, 102] width 183 height 20
drag, startPoint x: 394, startPoint y: 134, endPoint x: 352, endPoint y: 134, distance: 42.4
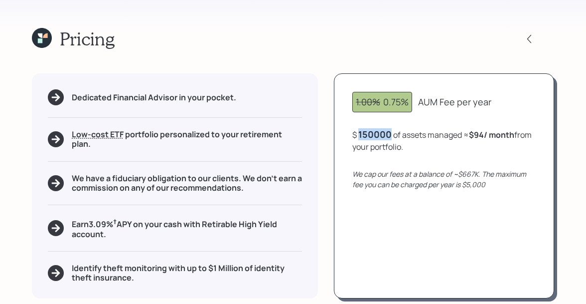
click at [352, 134] on div "1.00% 0.75% AUM Fee per year $ 150000 of assets managed ≈ $94 / month from your…" at bounding box center [444, 185] width 220 height 225
click at [416, 144] on div "$ 150000 of assets managed ≈ $94 / month from your portfolio ." at bounding box center [444, 140] width 183 height 24
drag, startPoint x: 472, startPoint y: 133, endPoint x: 525, endPoint y: 132, distance: 52.4
click at [525, 132] on div "$ 150,000 of assets managed ≈ $94 / month from your portfolio ." at bounding box center [444, 140] width 183 height 24
drag, startPoint x: 422, startPoint y: 146, endPoint x: 349, endPoint y: 146, distance: 72.8
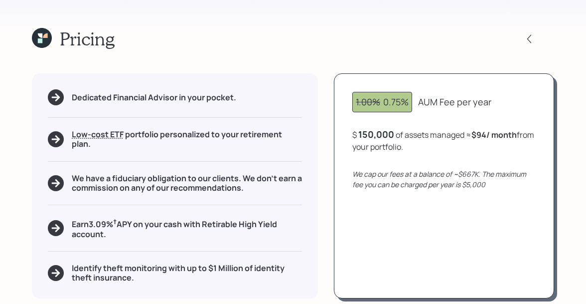
click at [349, 146] on div "1.00% 0.75% AUM Fee per year $ 150,000 of assets managed ≈ $94 / month from you…" at bounding box center [444, 185] width 220 height 225
click at [453, 144] on div "$ 150,000 of assets managed ≈ $94 / month from your portfolio ." at bounding box center [444, 140] width 183 height 24
drag, startPoint x: 383, startPoint y: 102, endPoint x: 409, endPoint y: 102, distance: 25.4
click at [409, 102] on div "1.00% 0.75%" at bounding box center [382, 101] width 53 height 13
click at [43, 38] on icon at bounding box center [42, 38] width 20 height 20
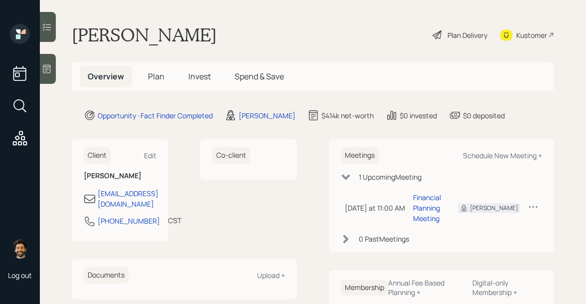
click at [169, 72] on h5 "Plan" at bounding box center [156, 76] width 32 height 21
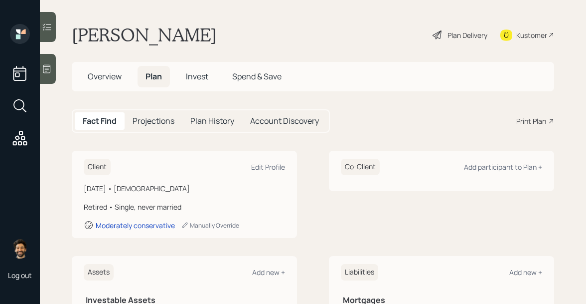
click at [116, 80] on span "Overview" at bounding box center [105, 76] width 34 height 11
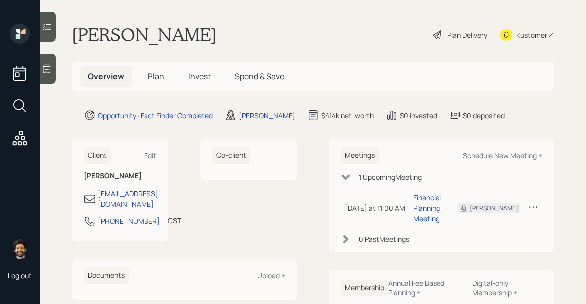
click at [159, 83] on h5 "Plan" at bounding box center [156, 76] width 32 height 21
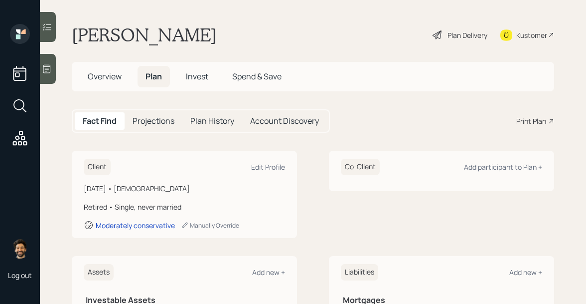
click at [106, 82] on span "Overview" at bounding box center [105, 76] width 34 height 11
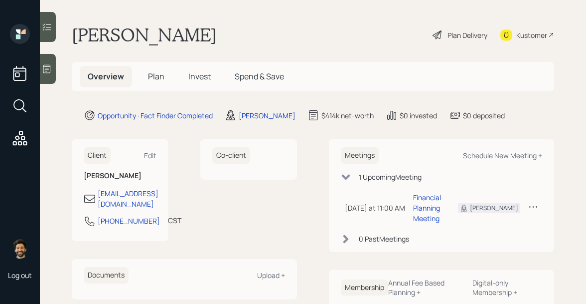
click at [153, 81] on span "Plan" at bounding box center [156, 76] width 16 height 11
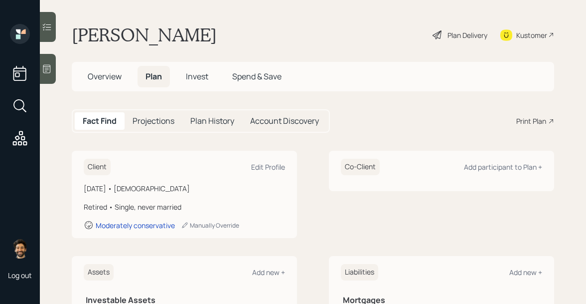
click at [122, 79] on h5 "Overview" at bounding box center [105, 76] width 50 height 21
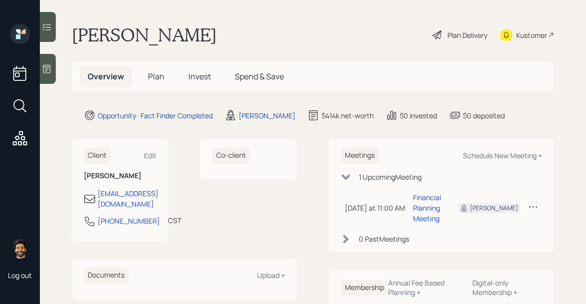
click at [148, 80] on span "Plan" at bounding box center [156, 76] width 16 height 11
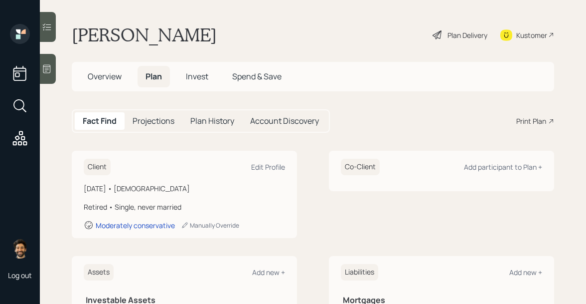
click at [110, 80] on span "Overview" at bounding box center [105, 76] width 34 height 11
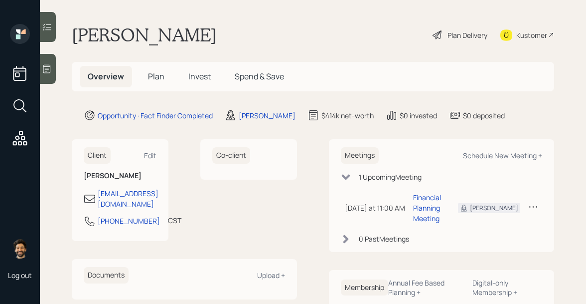
click at [150, 82] on h5 "Plan" at bounding box center [156, 76] width 32 height 21
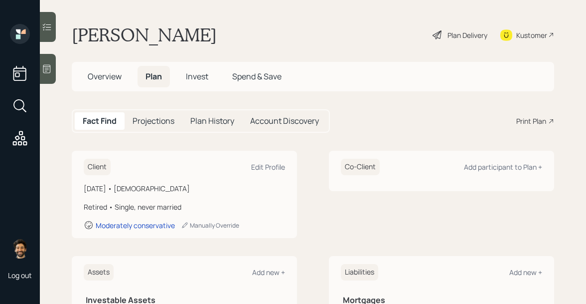
click at [530, 124] on div "Print Plan" at bounding box center [532, 121] width 30 height 10
click at [522, 32] on div "Kustomer" at bounding box center [532, 35] width 31 height 10
click at [95, 79] on span "Overview" at bounding box center [105, 76] width 34 height 11
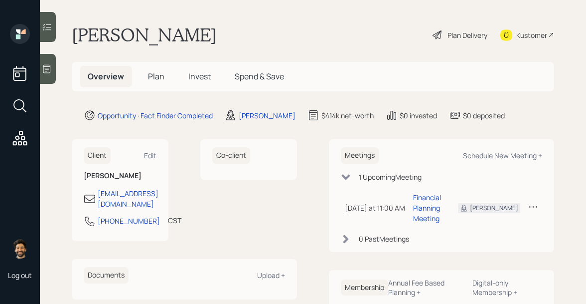
click at [50, 61] on div at bounding box center [48, 69] width 16 height 30
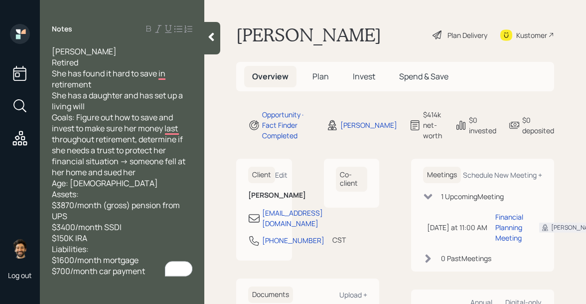
click at [209, 33] on icon at bounding box center [211, 37] width 10 height 10
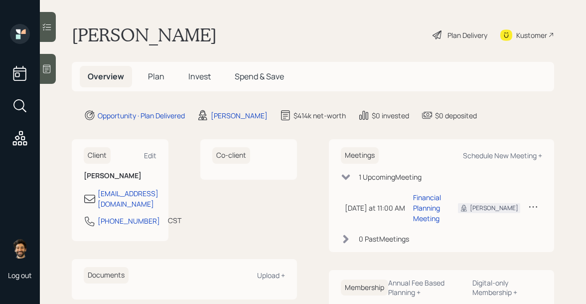
click at [509, 150] on div "Meetings Schedule New Meeting +" at bounding box center [441, 155] width 201 height 16
click at [509, 154] on div "Schedule New Meeting +" at bounding box center [502, 155] width 79 height 9
select select "f14b762f-c7c2-4b89-9227-8fa891345eea"
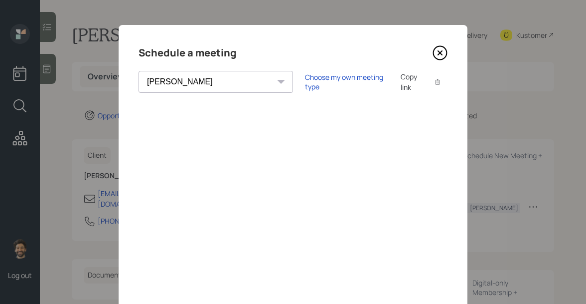
click at [436, 53] on icon at bounding box center [440, 52] width 15 height 15
